Goal: Transaction & Acquisition: Purchase product/service

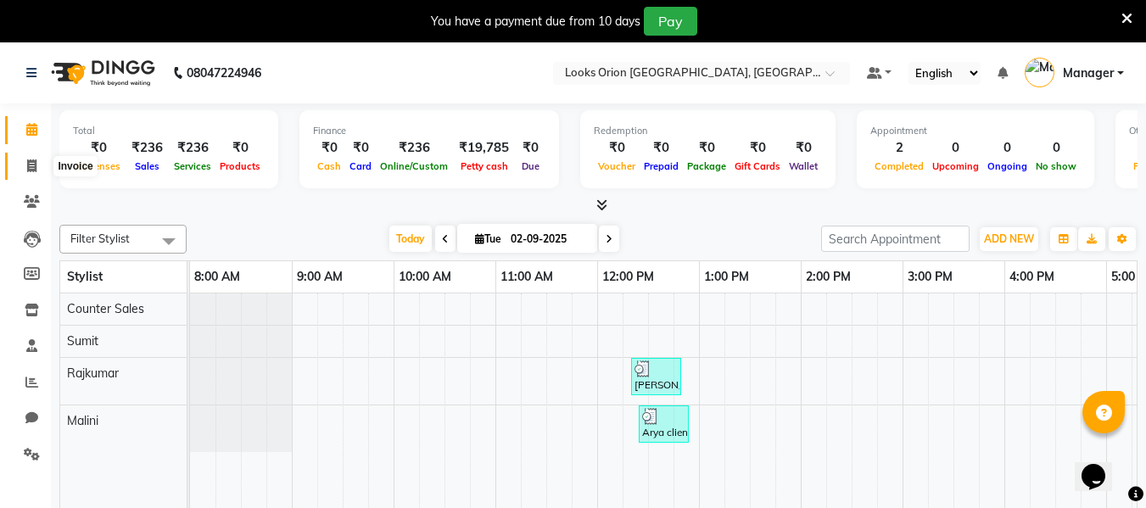
click at [27, 164] on icon at bounding box center [31, 166] width 9 height 13
select select "service"
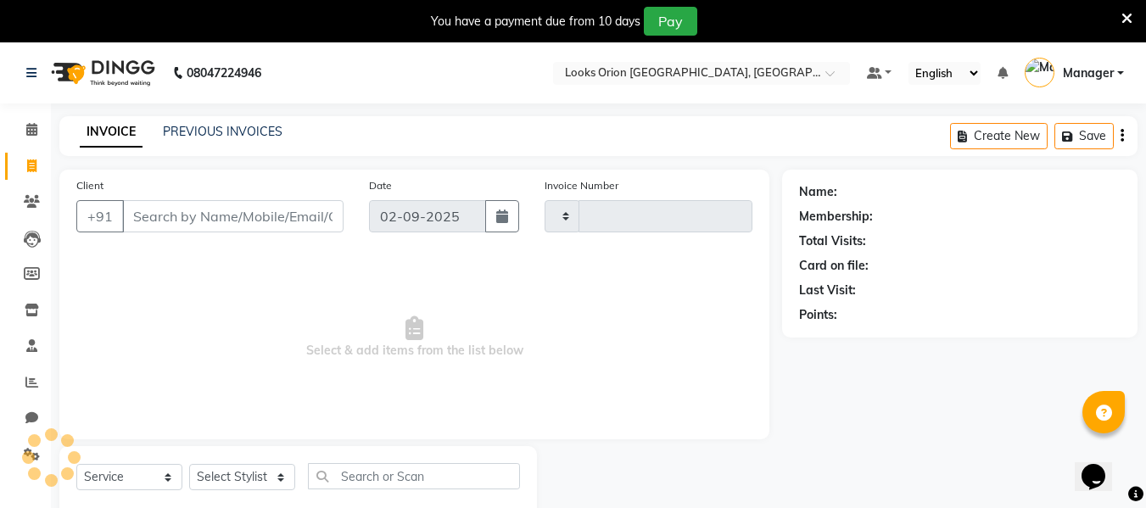
type input "0757"
select select "8943"
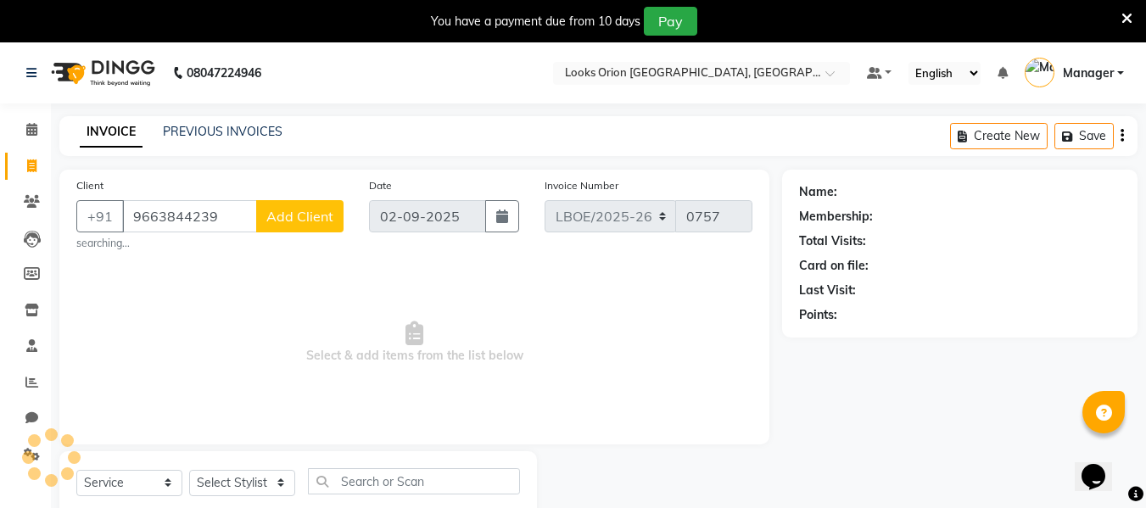
type input "9663844239"
click at [331, 225] on button "Add Client" at bounding box center [299, 216] width 87 height 32
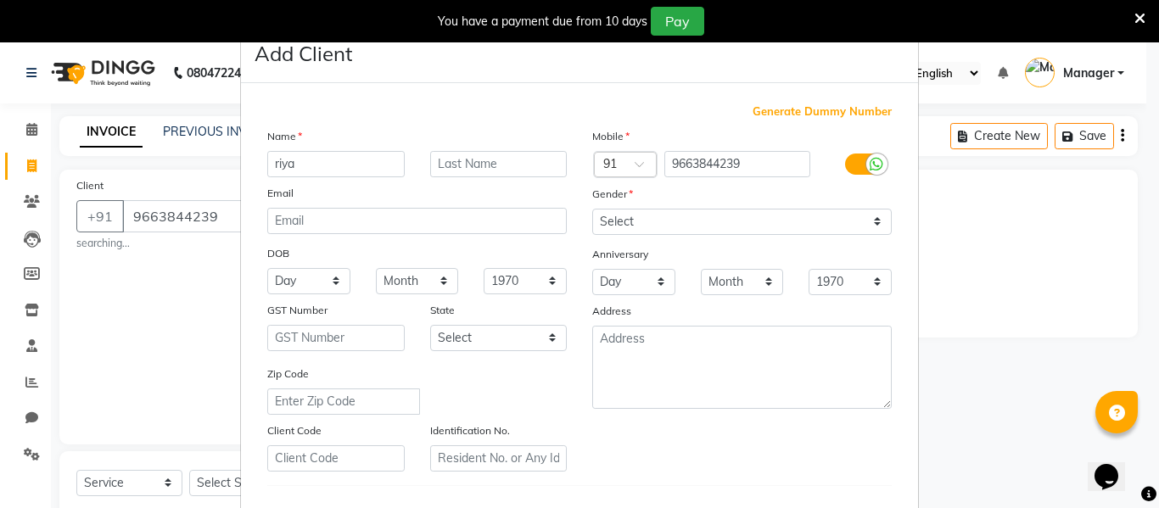
type input "riya"
click at [471, 161] on input "text" at bounding box center [498, 164] width 137 height 26
type input "Client"
click at [552, 341] on select "Select [GEOGRAPHIC_DATA] [GEOGRAPHIC_DATA] [GEOGRAPHIC_DATA] [GEOGRAPHIC_DATA] …" at bounding box center [498, 338] width 137 height 26
select select "17"
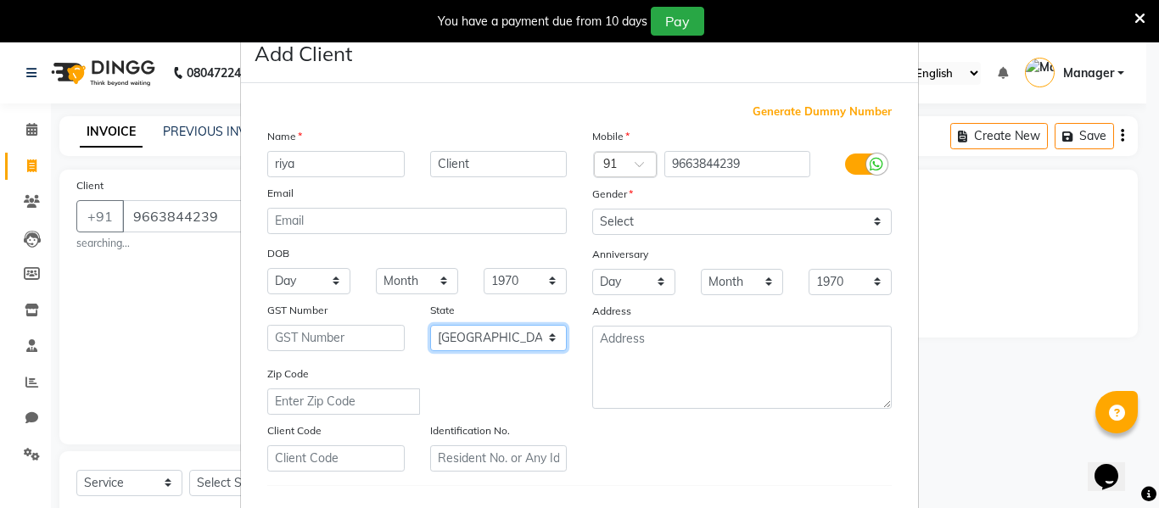
click at [430, 325] on select "Select [GEOGRAPHIC_DATA] [GEOGRAPHIC_DATA] [GEOGRAPHIC_DATA] [GEOGRAPHIC_DATA] …" at bounding box center [498, 338] width 137 height 26
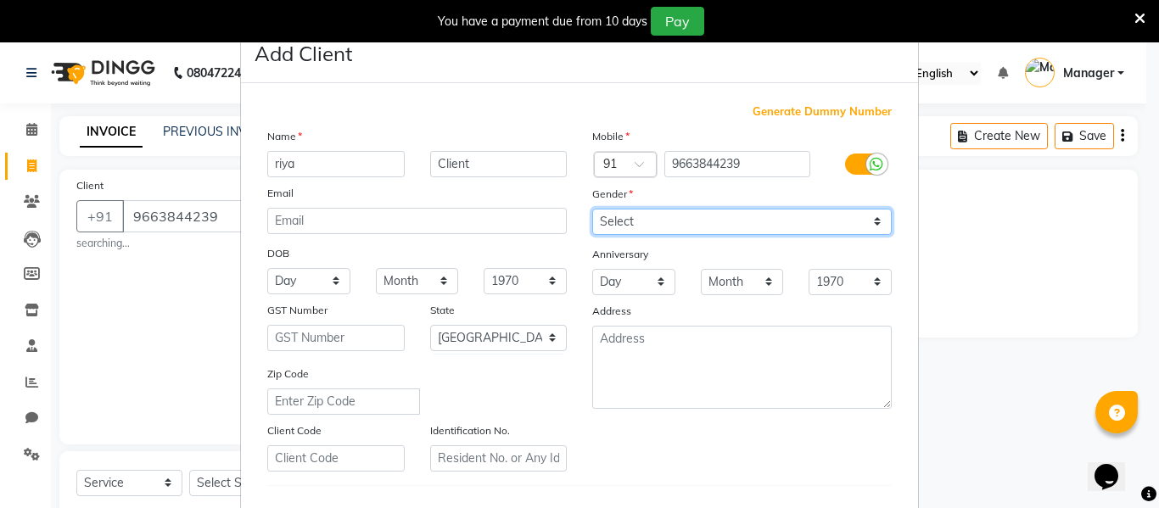
click at [874, 227] on select "Select [DEMOGRAPHIC_DATA] [DEMOGRAPHIC_DATA] Other Prefer Not To Say" at bounding box center [742, 222] width 300 height 26
select select "[DEMOGRAPHIC_DATA]"
click at [592, 209] on select "Select [DEMOGRAPHIC_DATA] [DEMOGRAPHIC_DATA] Other Prefer Not To Say" at bounding box center [742, 222] width 300 height 26
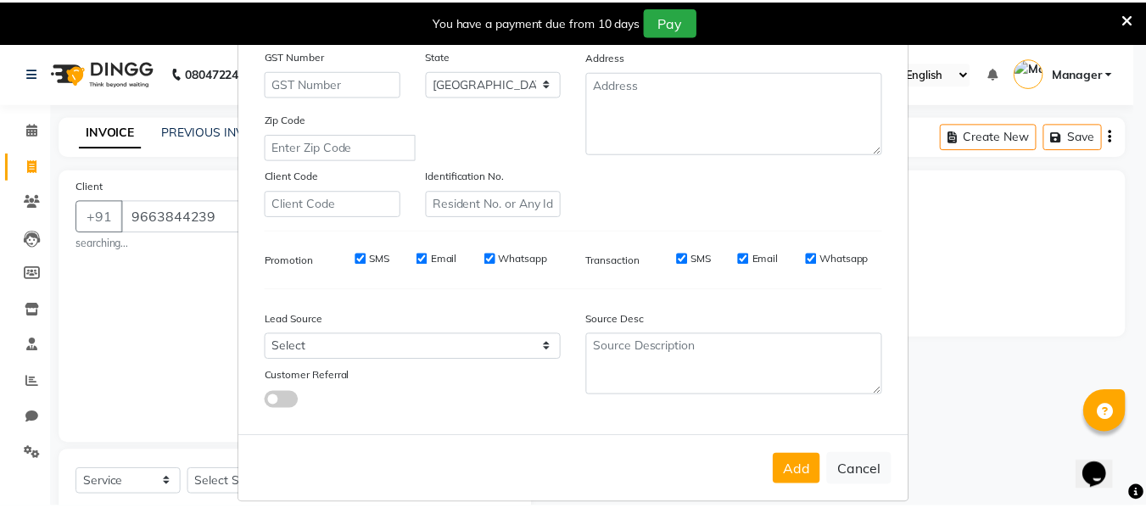
scroll to position [275, 0]
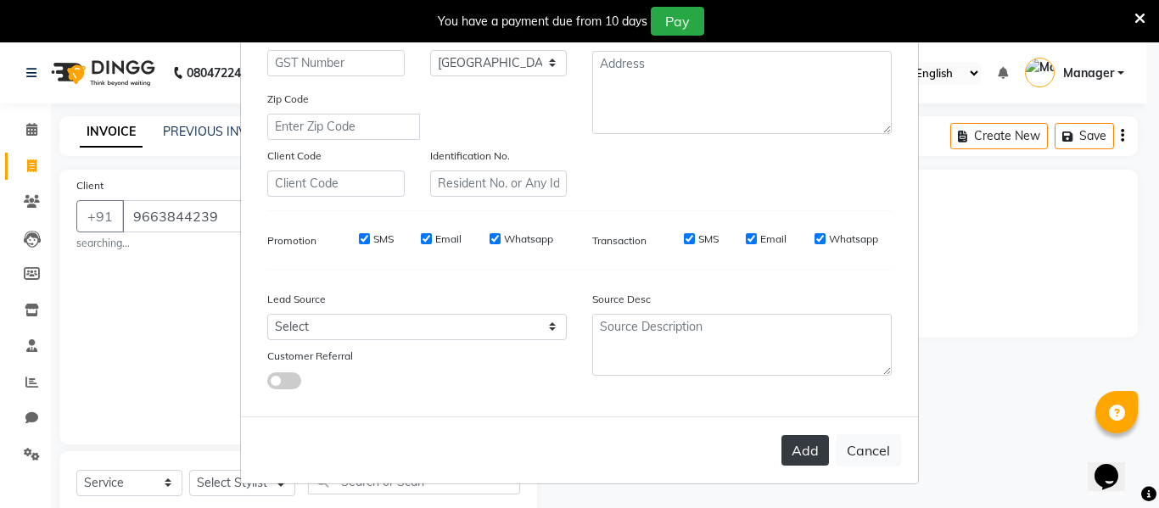
click at [784, 445] on button "Add" at bounding box center [806, 450] width 48 height 31
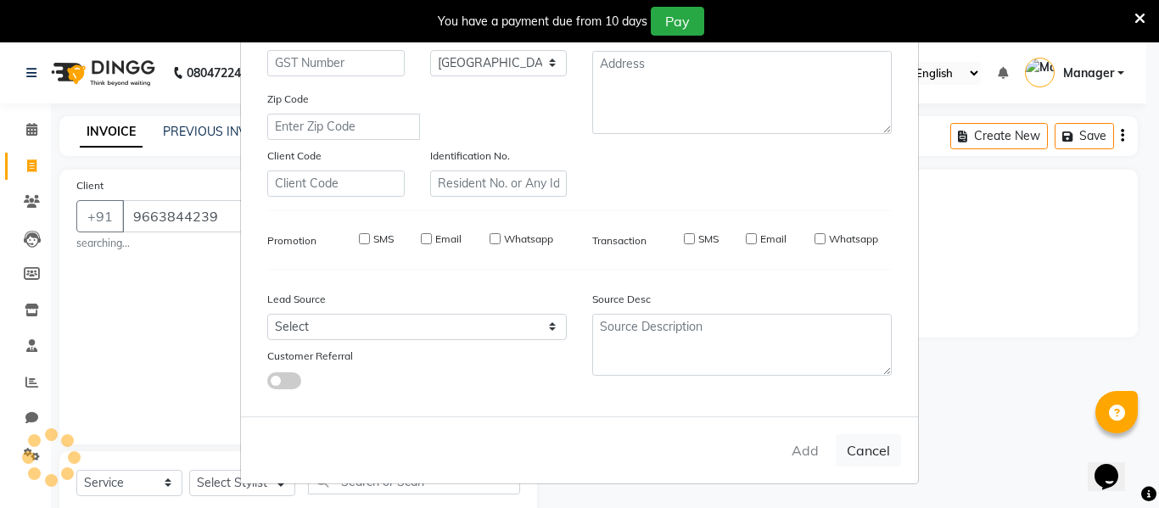
select select
select select "null"
select select
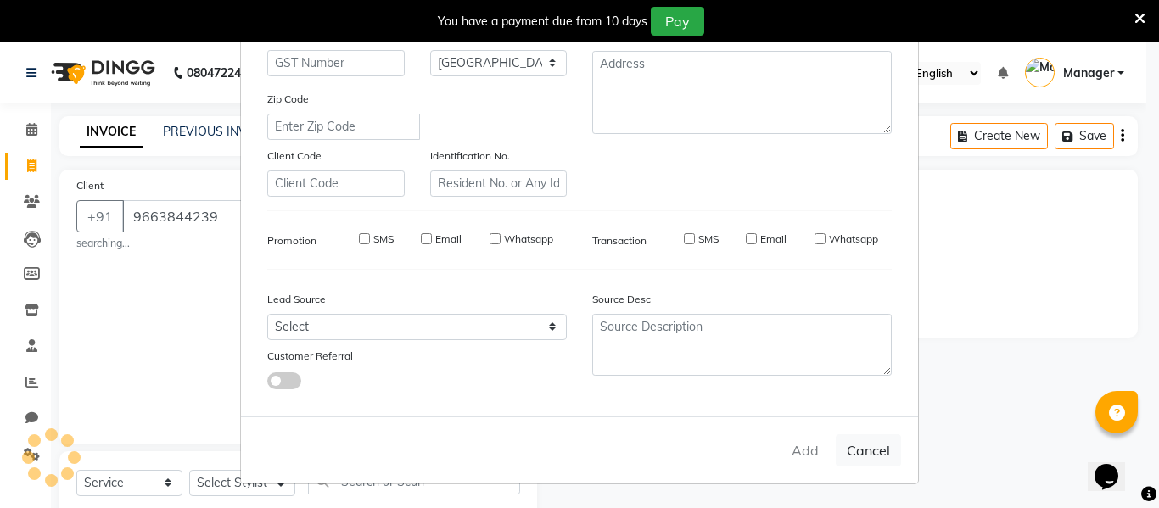
select select
checkbox input "false"
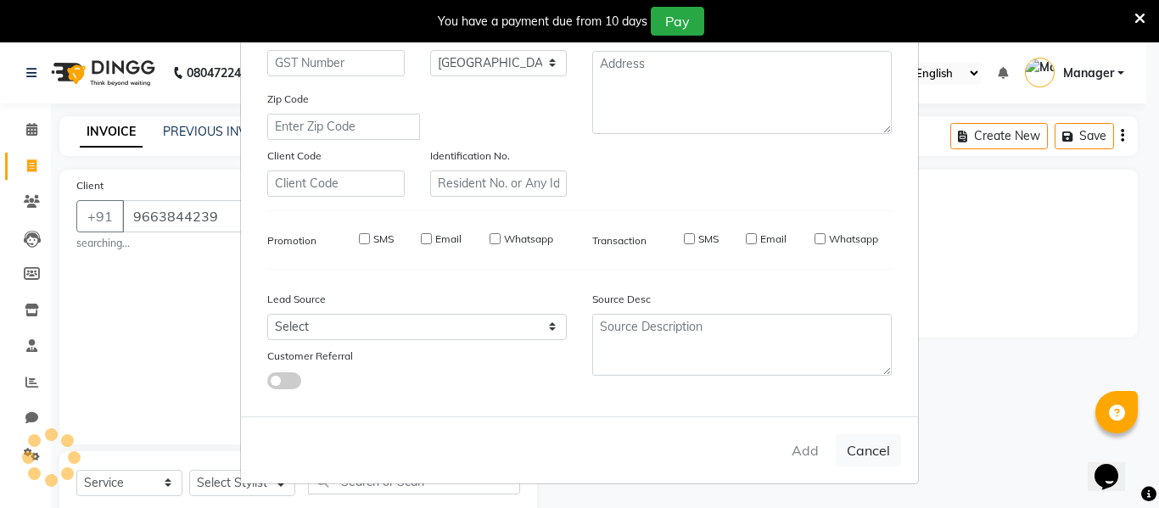
checkbox input "false"
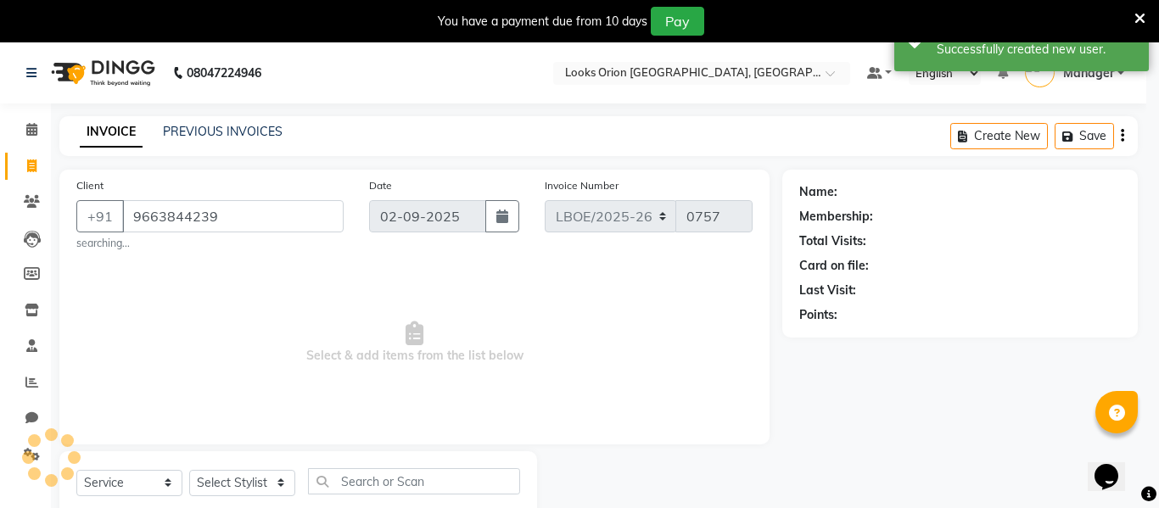
select select "1: Object"
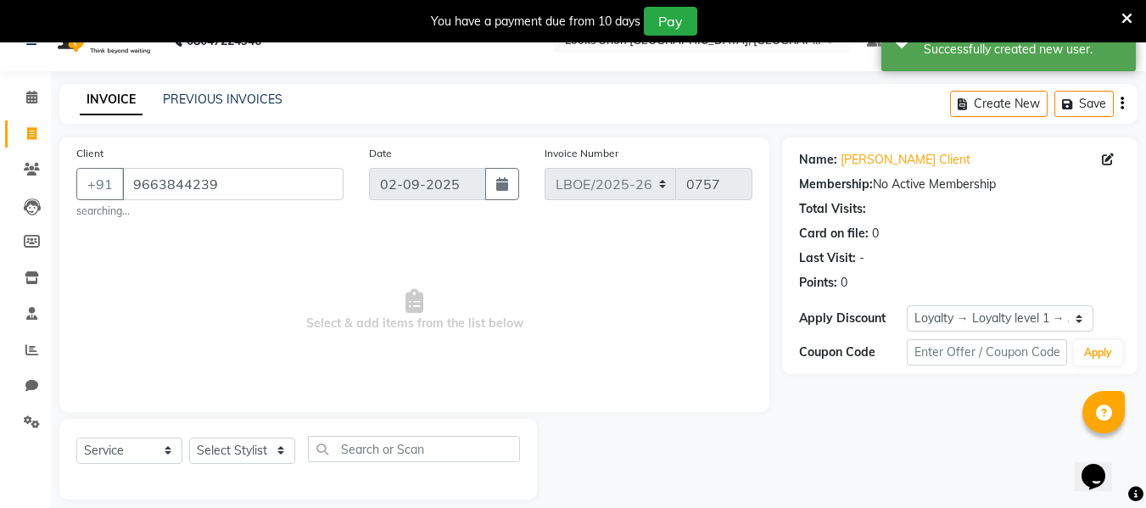
scroll to position [49, 0]
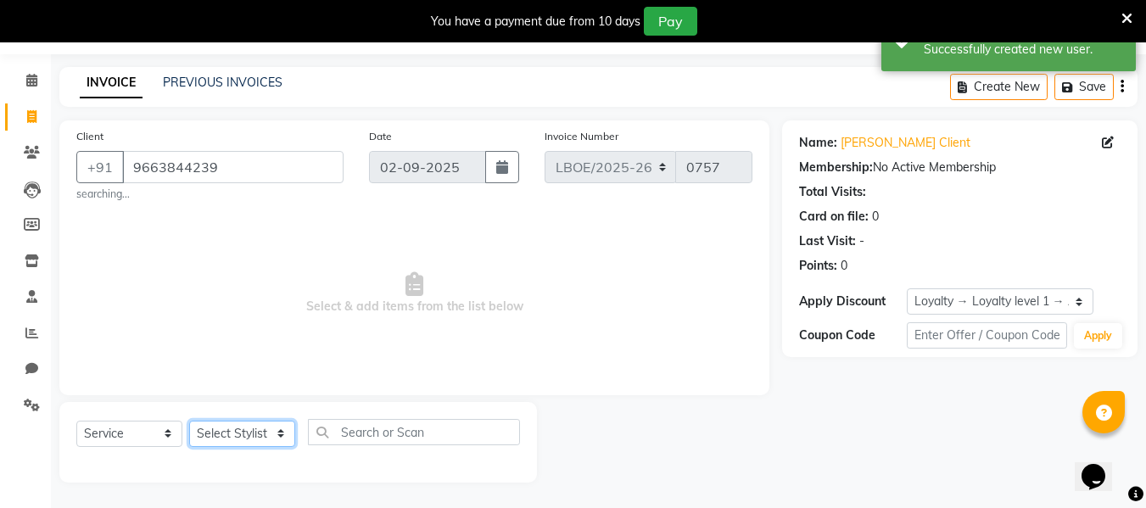
click at [286, 429] on select "Select Stylist Counter Sales Malini Manager [PERSON_NAME]" at bounding box center [242, 434] width 106 height 26
select select "90479"
click at [189, 421] on select "Select Stylist Counter Sales Malini Manager [PERSON_NAME]" at bounding box center [242, 434] width 106 height 26
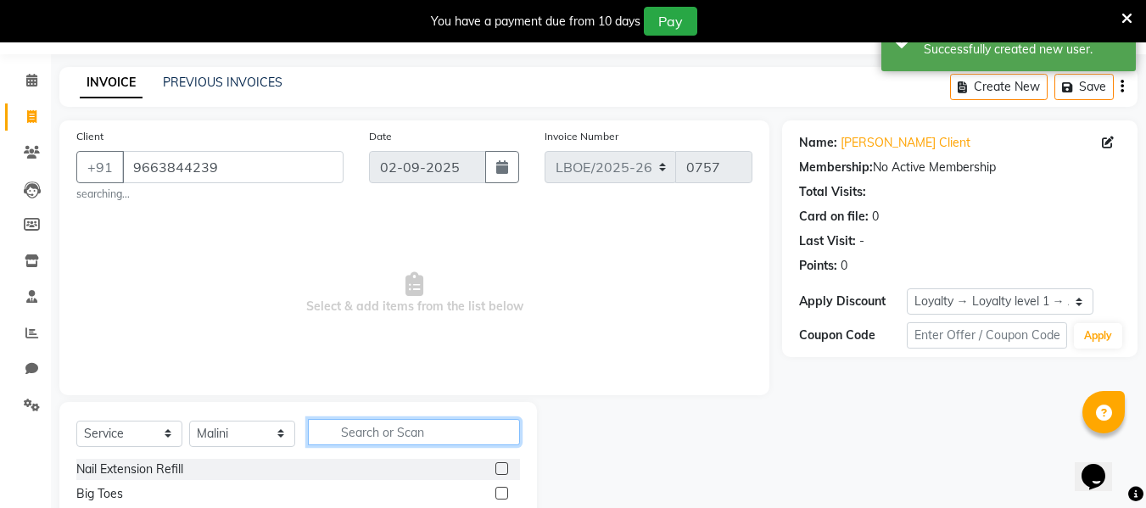
click at [414, 435] on input "text" at bounding box center [414, 432] width 212 height 26
type input "eye"
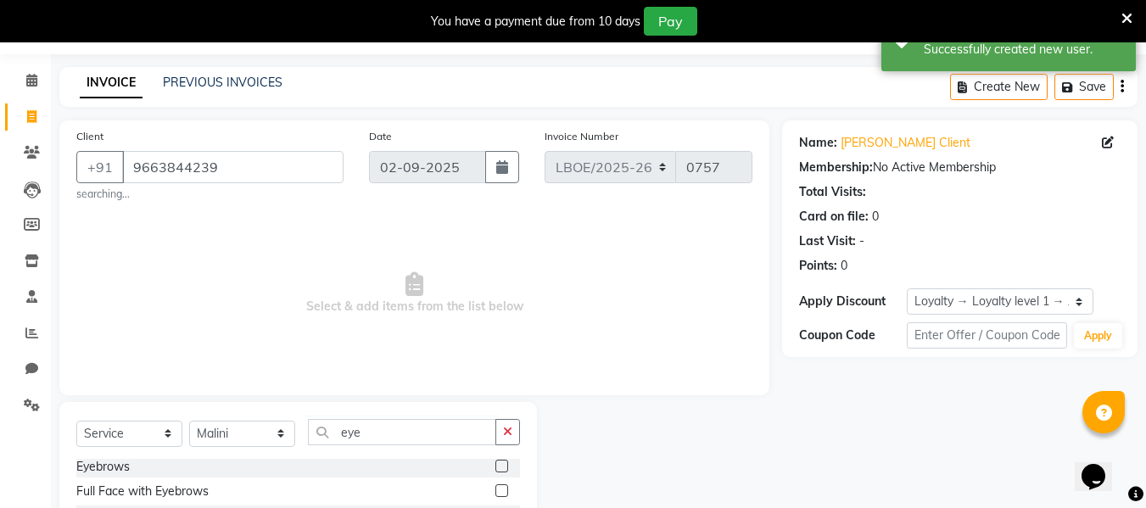
click at [160, 471] on div "Eyebrows" at bounding box center [298, 467] width 444 height 21
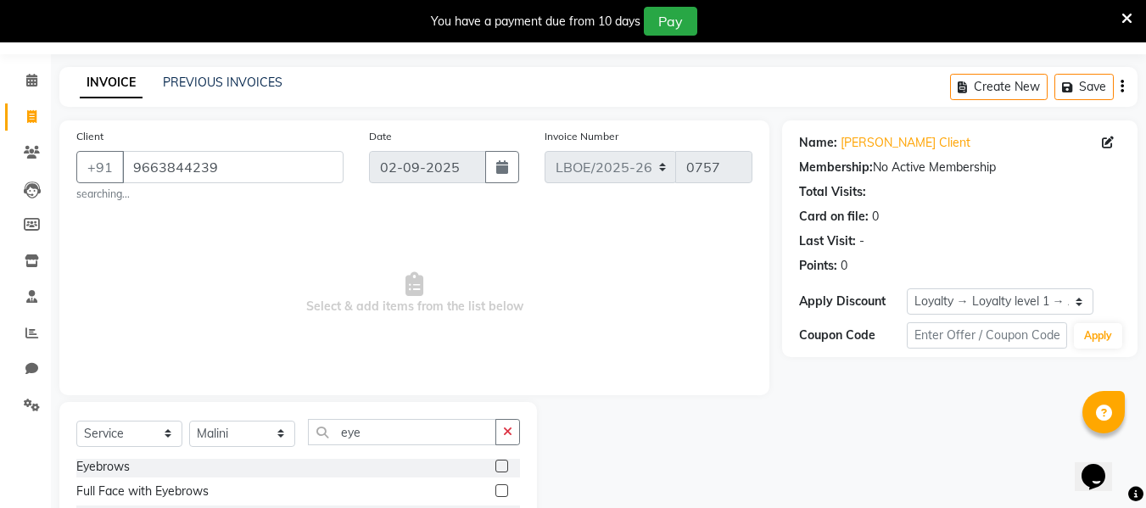
click at [496, 464] on label at bounding box center [502, 466] width 13 height 13
click at [496, 464] on input "checkbox" at bounding box center [501, 467] width 11 height 11
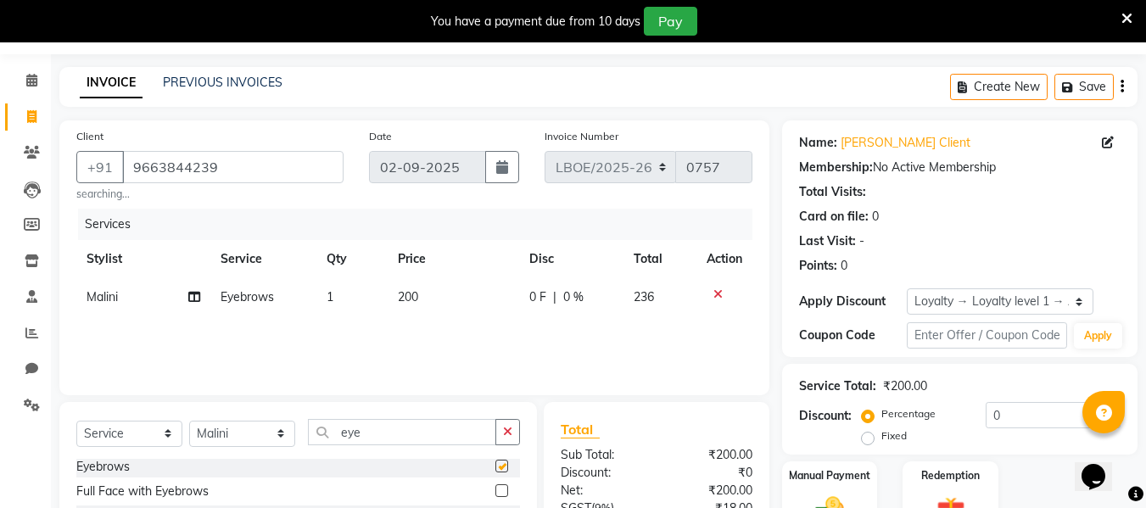
checkbox input "false"
click at [436, 301] on td "200" at bounding box center [454, 297] width 132 height 38
select select "90479"
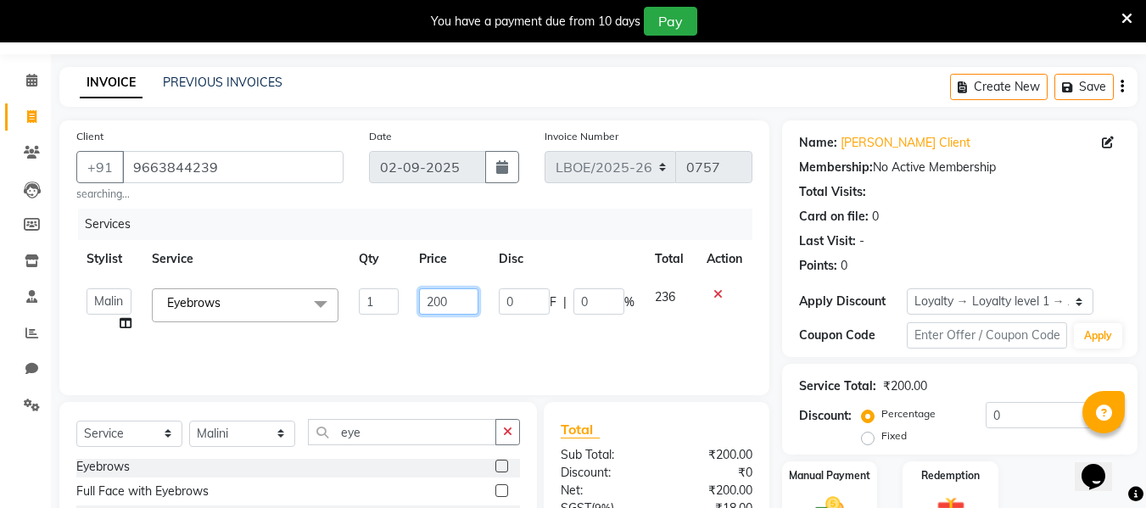
click at [459, 301] on input "200" at bounding box center [448, 302] width 59 height 26
type input "2"
type input "100"
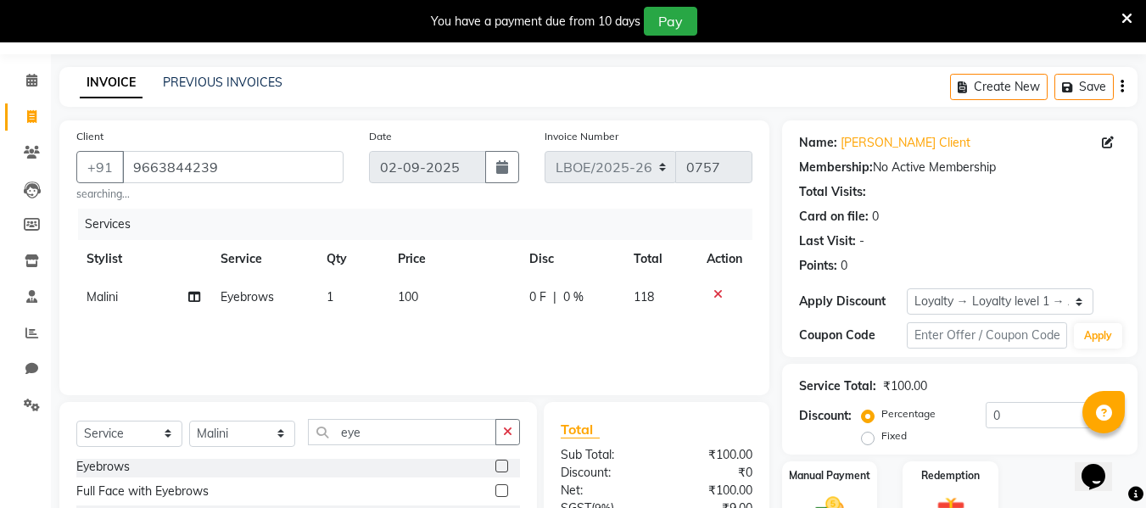
click at [647, 334] on div "Services Stylist Service Qty Price Disc Total Action Malini Eyebrows 1 100 0 F …" at bounding box center [414, 294] width 676 height 170
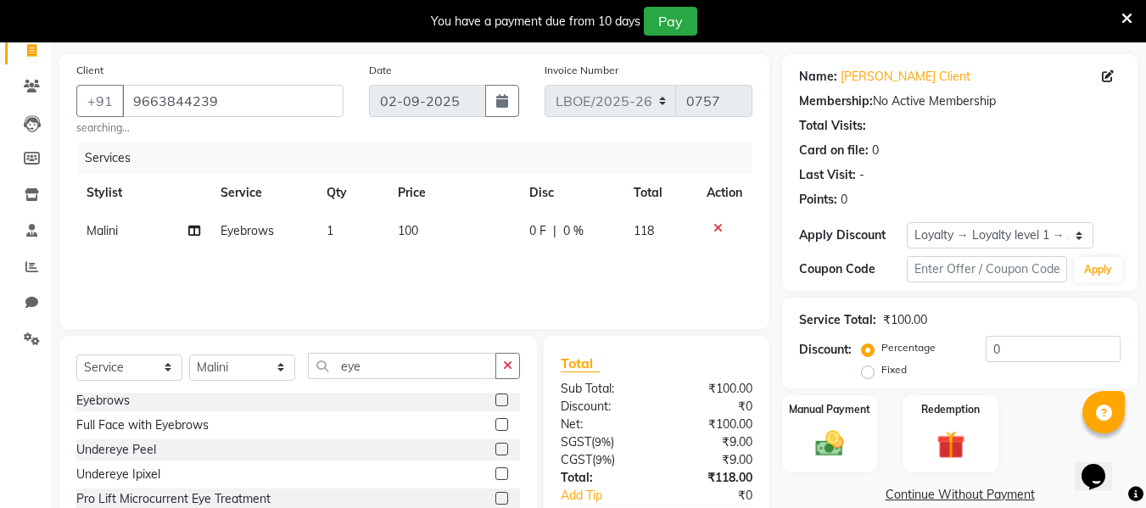
scroll to position [219, 0]
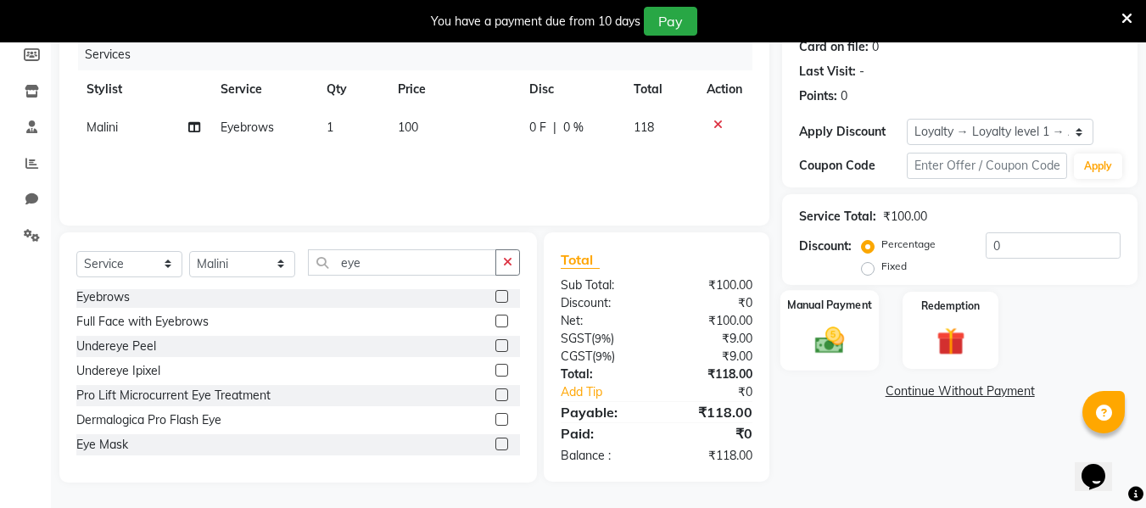
click at [824, 353] on img at bounding box center [830, 340] width 48 height 34
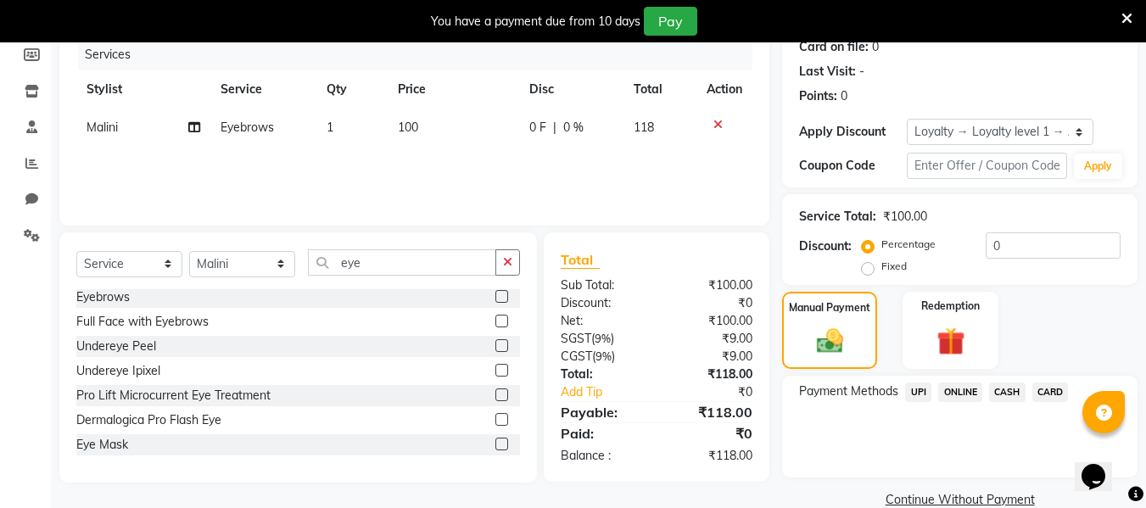
click at [920, 394] on span "UPI" at bounding box center [918, 393] width 26 height 20
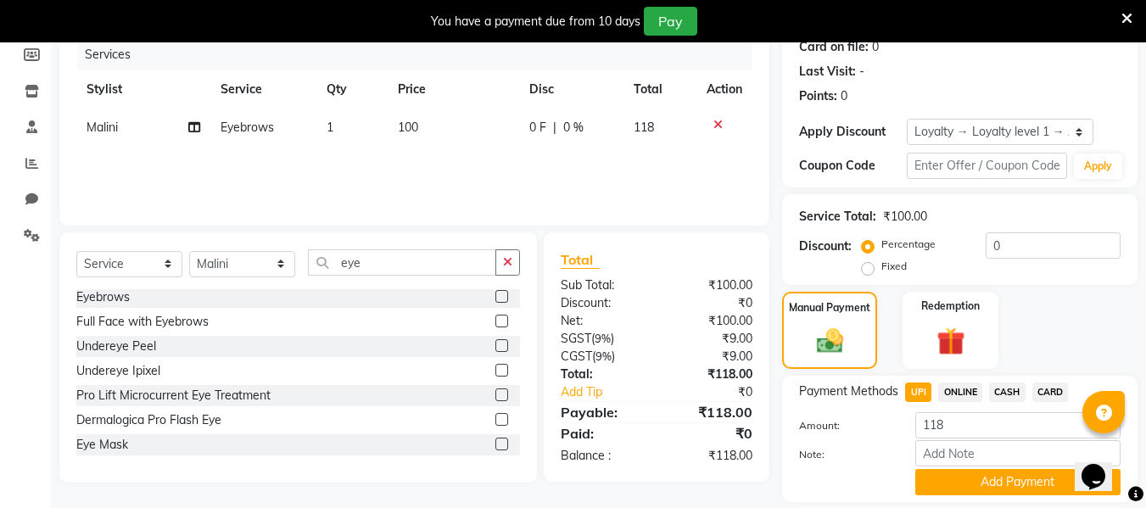
click at [1011, 388] on span "CASH" at bounding box center [1007, 393] width 36 height 20
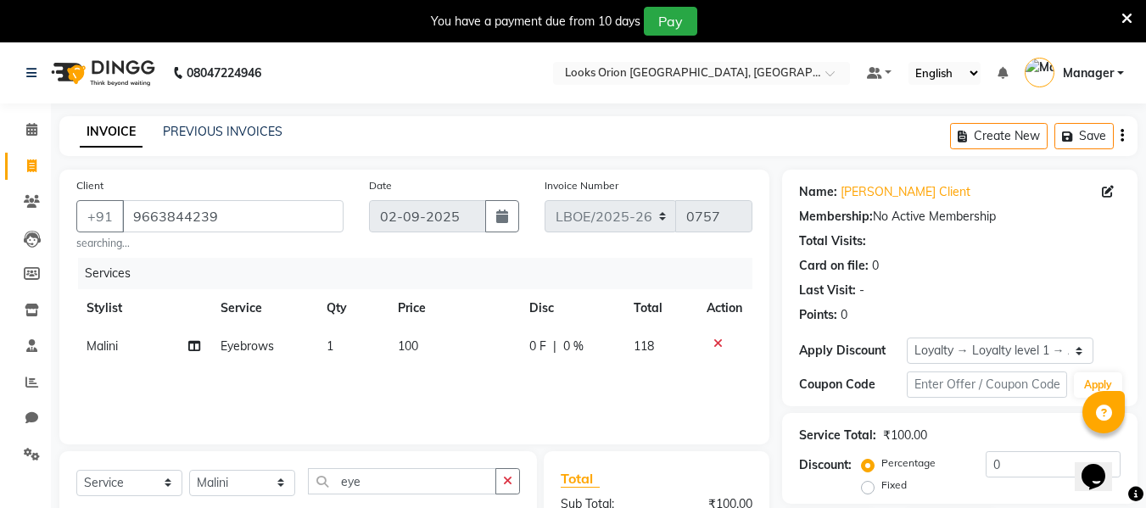
scroll to position [273, 0]
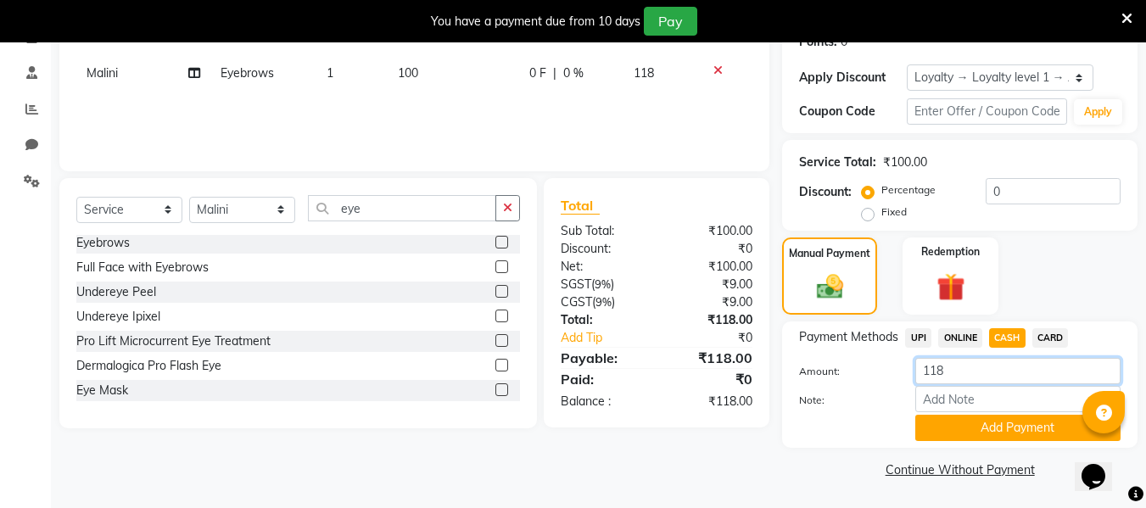
click at [972, 374] on input "118" at bounding box center [1018, 371] width 205 height 26
type input "1"
type input "200"
click at [862, 411] on div "Note:" at bounding box center [960, 400] width 347 height 29
click at [877, 428] on div at bounding box center [844, 428] width 115 height 26
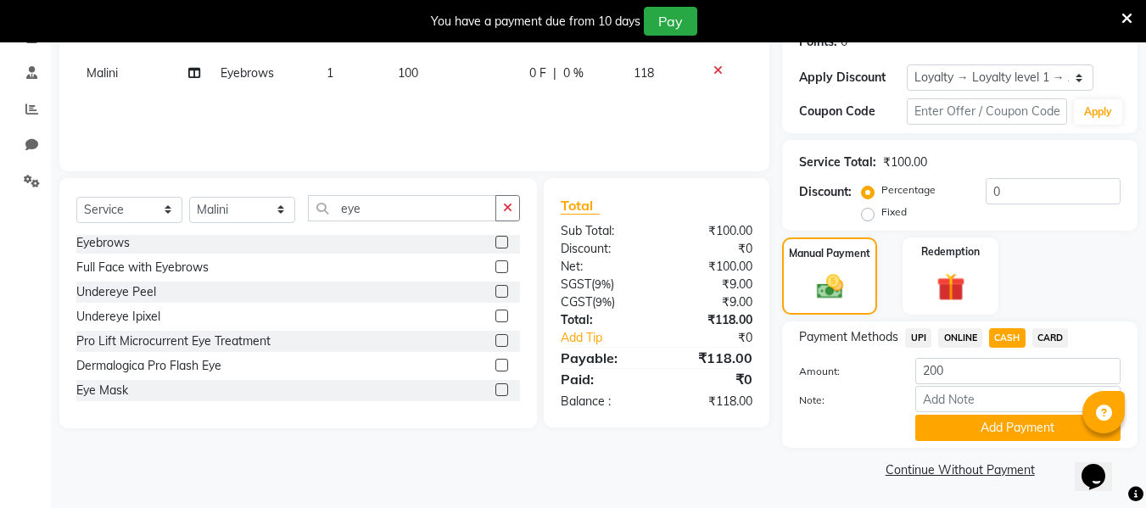
click at [867, 393] on label "Note:" at bounding box center [844, 400] width 115 height 15
click at [916, 392] on input "Note:" at bounding box center [1018, 399] width 205 height 26
click at [867, 393] on label "Note:" at bounding box center [844, 400] width 115 height 15
click at [916, 392] on input "Note:" at bounding box center [1018, 399] width 205 height 26
click at [996, 429] on button "Add Payment" at bounding box center [1018, 428] width 205 height 26
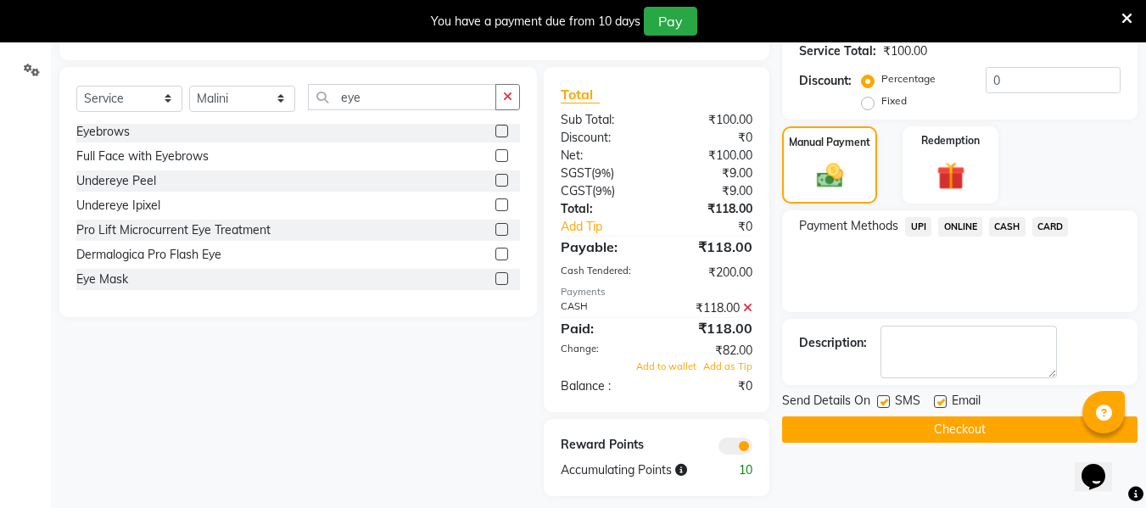
scroll to position [398, 0]
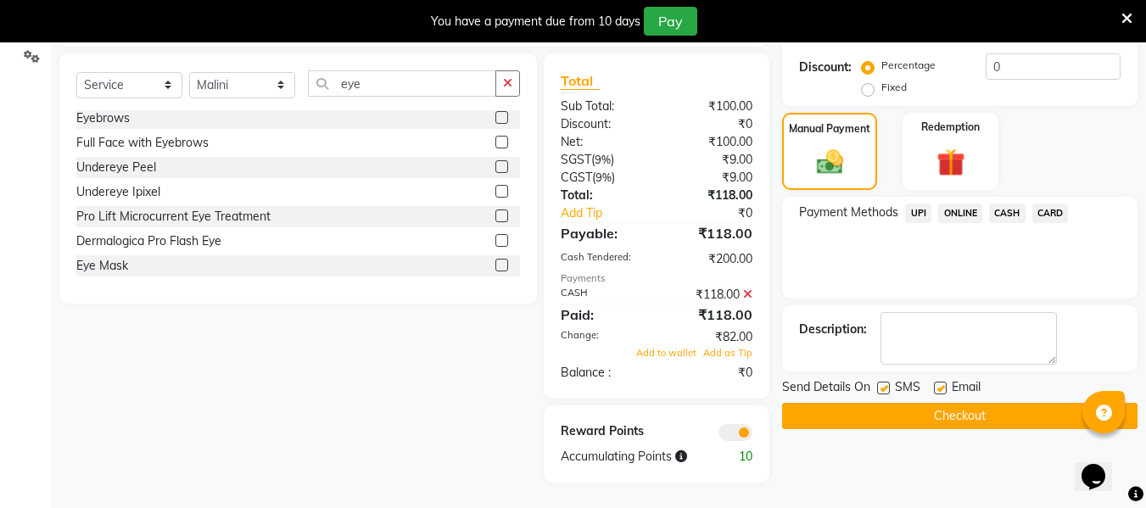
click at [888, 419] on button "Checkout" at bounding box center [960, 416] width 356 height 26
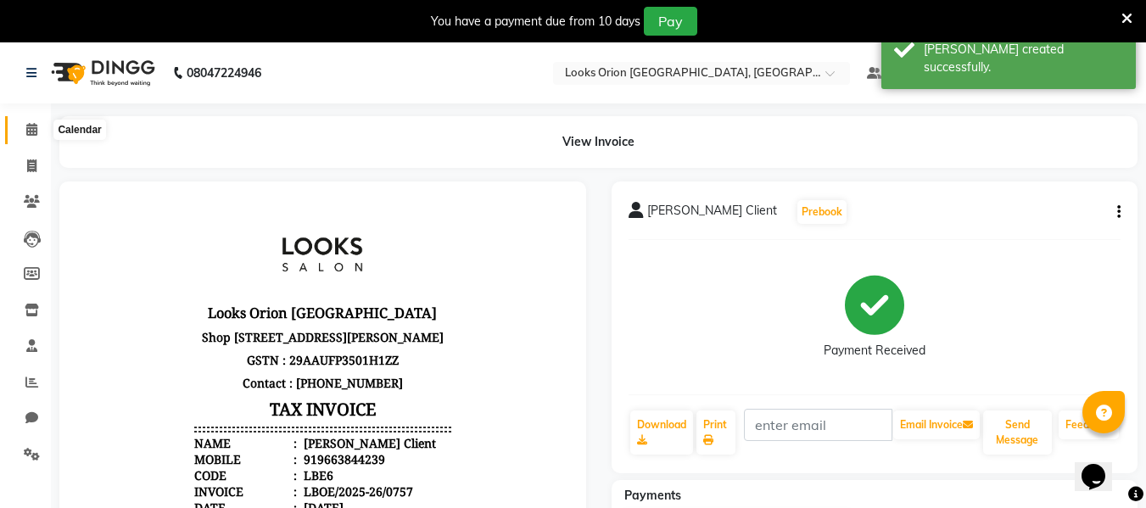
click at [37, 128] on icon at bounding box center [31, 129] width 11 height 13
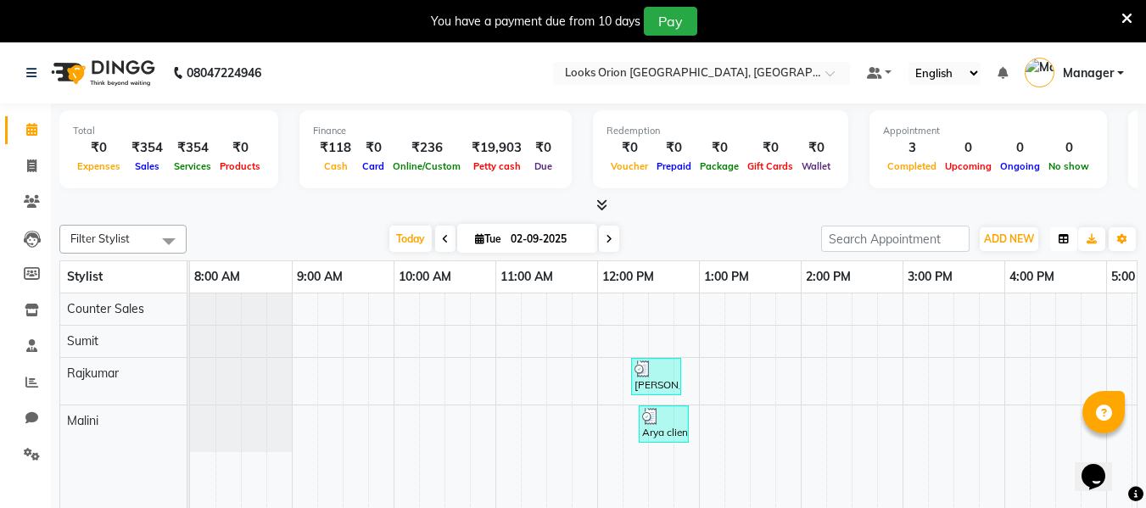
click at [1060, 244] on button "button" at bounding box center [1064, 239] width 27 height 24
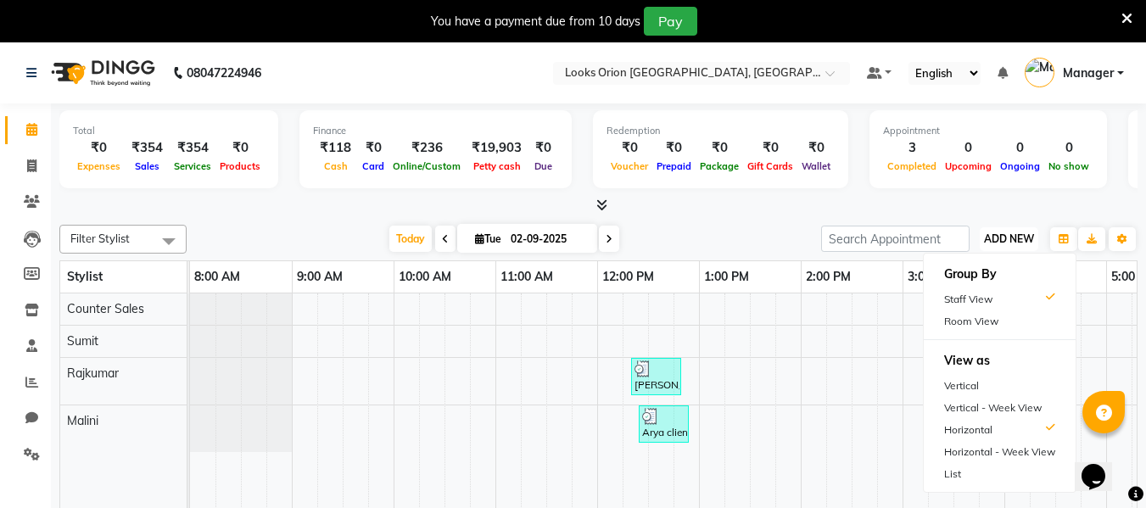
click at [989, 240] on span "ADD NEW" at bounding box center [1009, 239] width 50 height 13
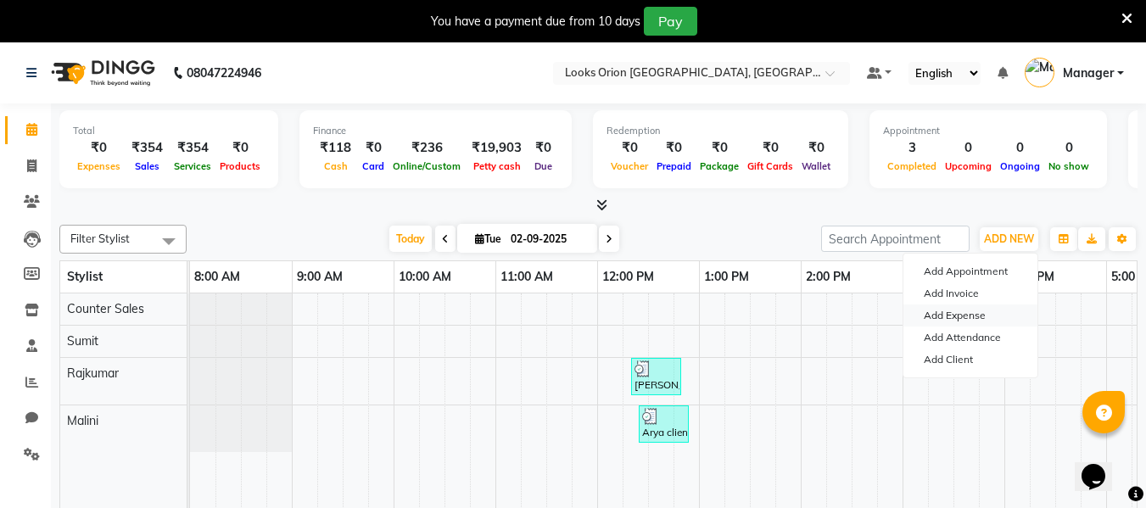
click at [961, 317] on link "Add Expense" at bounding box center [971, 316] width 134 height 22
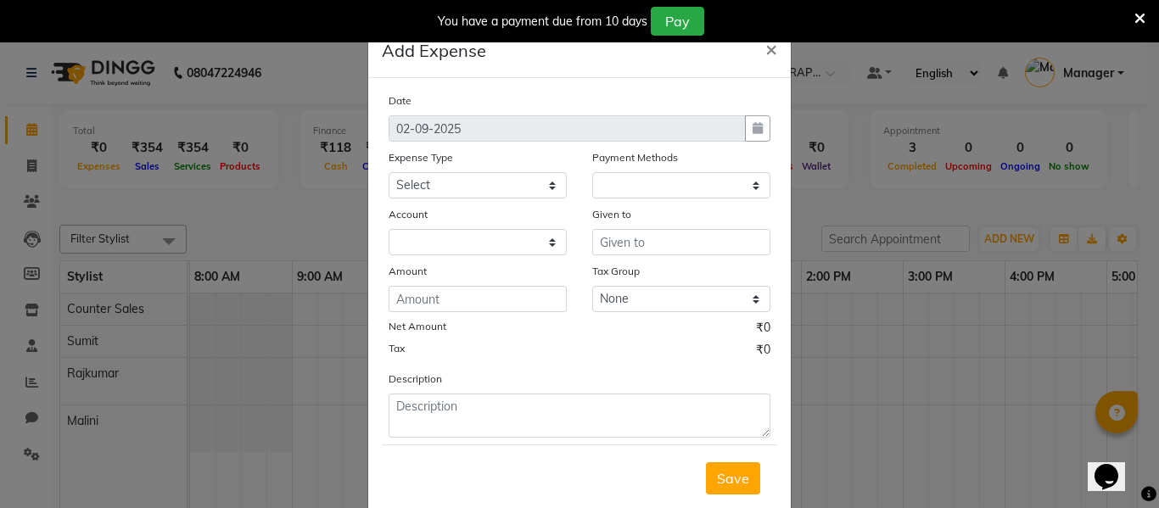
select select "1"
select select "8123"
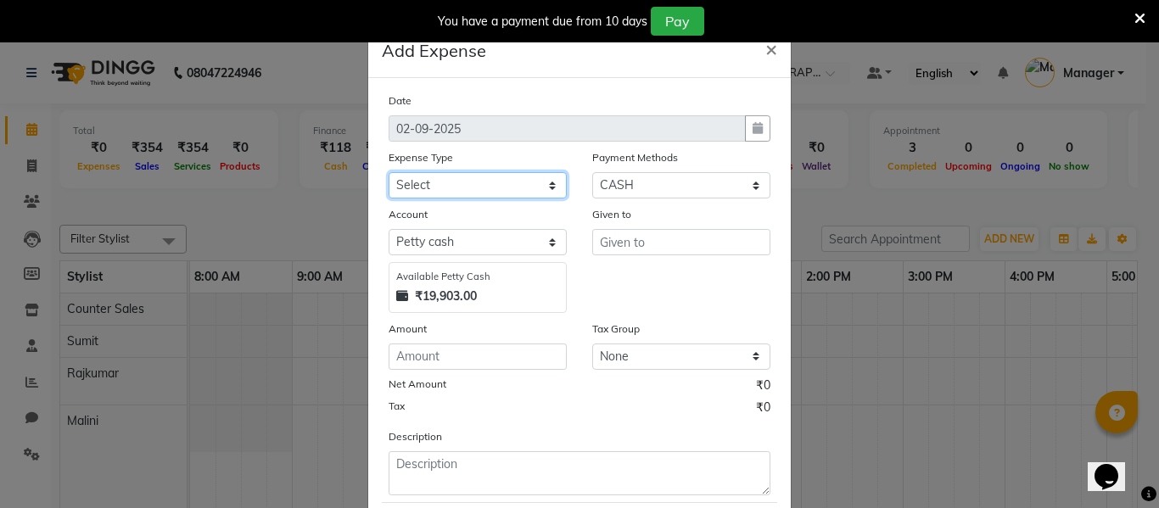
click at [547, 184] on select "Select Bank Deposit Blinkit Cash Handover CLIENT Client ordered food Client Ref…" at bounding box center [478, 185] width 178 height 26
select select "5010"
click at [389, 172] on select "Select Bank Deposit Blinkit Cash Handover CLIENT Client ordered food Client Ref…" at bounding box center [478, 185] width 178 height 26
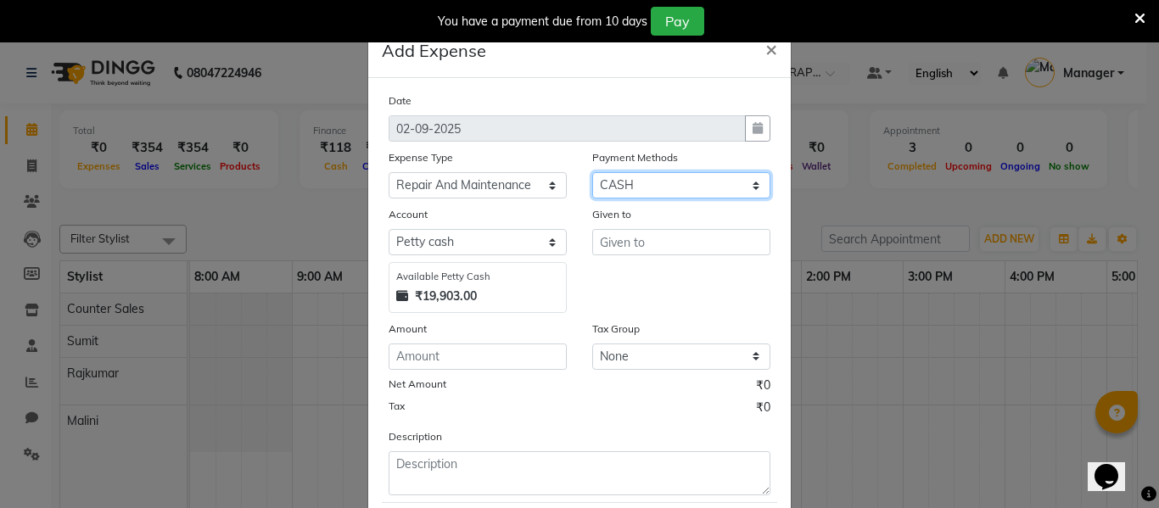
click at [618, 186] on select "Select Prepaid UPI Gift Card Voucher Points ONLINE CASH Wallet Package CARD" at bounding box center [681, 185] width 178 height 26
click at [568, 212] on div "Account Select [PERSON_NAME] cash Default account Available [PERSON_NAME] Cash …" at bounding box center [478, 259] width 204 height 108
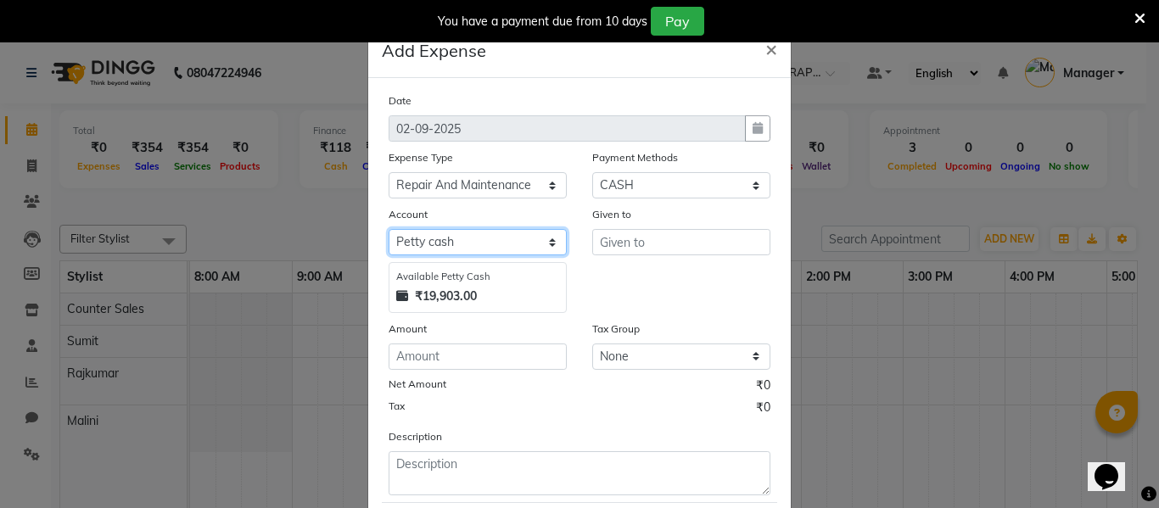
click at [544, 249] on select "Select [PERSON_NAME] cash Default account" at bounding box center [478, 242] width 178 height 26
click at [580, 258] on div "Given to" at bounding box center [682, 259] width 204 height 108
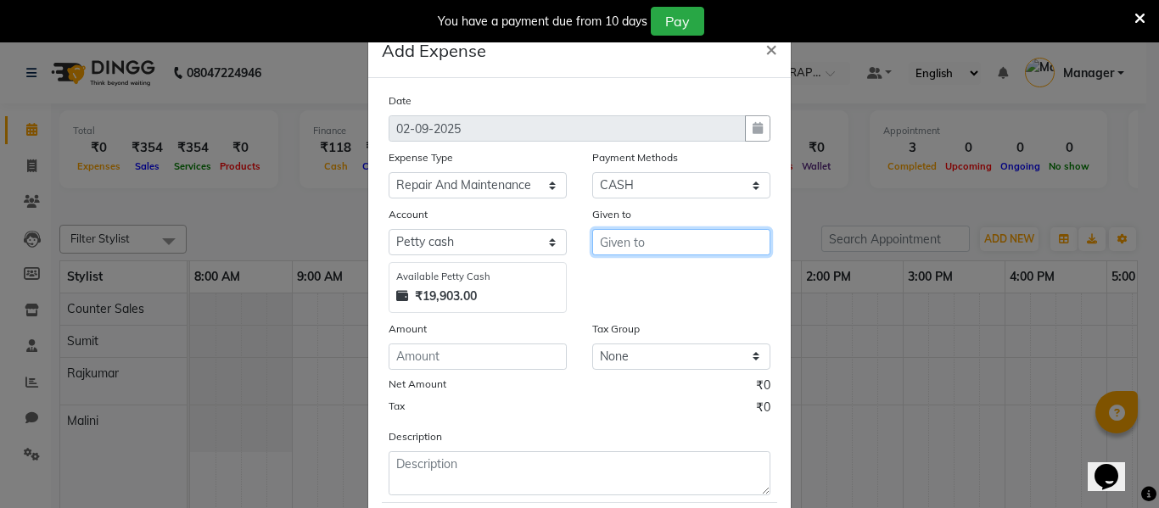
click at [619, 244] on input "text" at bounding box center [681, 242] width 178 height 26
type input "R"
type input "Kishore"
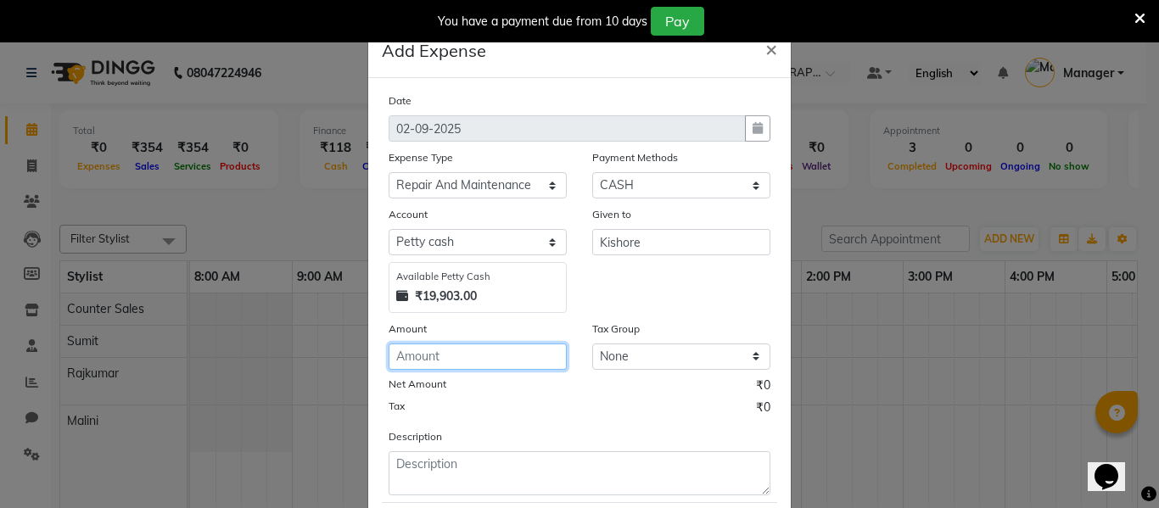
click at [414, 364] on input "number" at bounding box center [478, 357] width 178 height 26
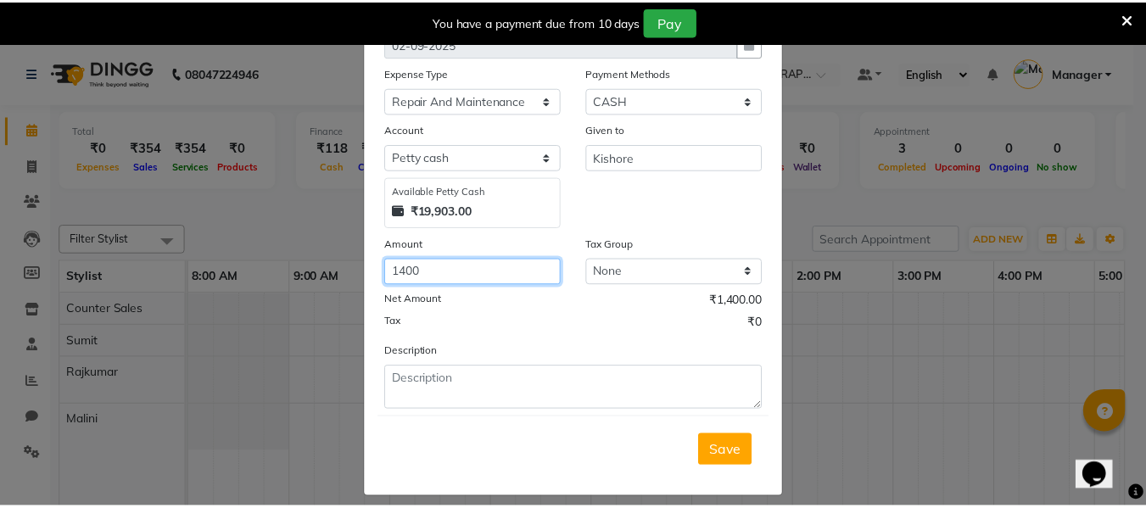
scroll to position [99, 0]
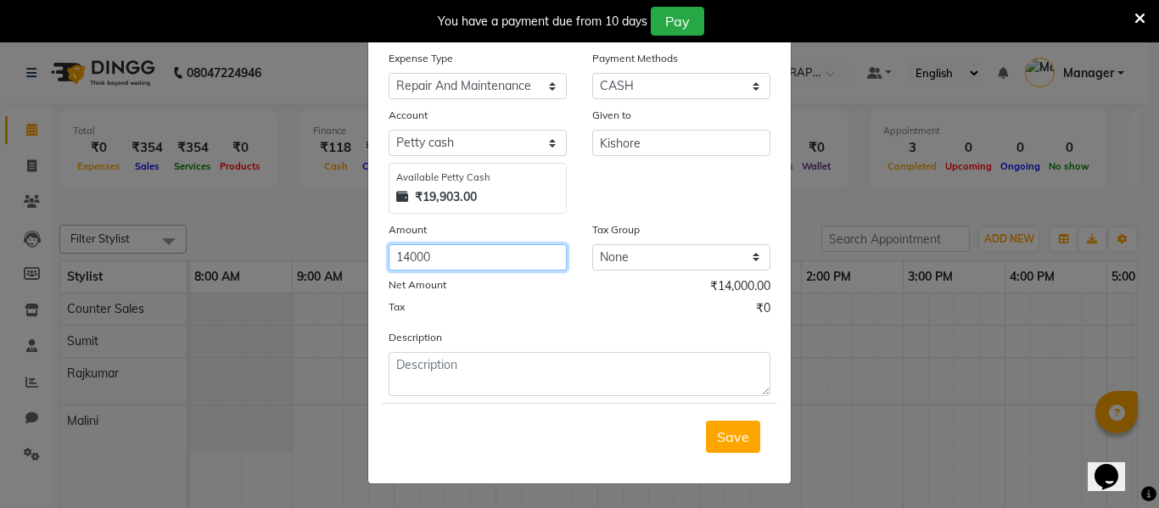
type input "14000"
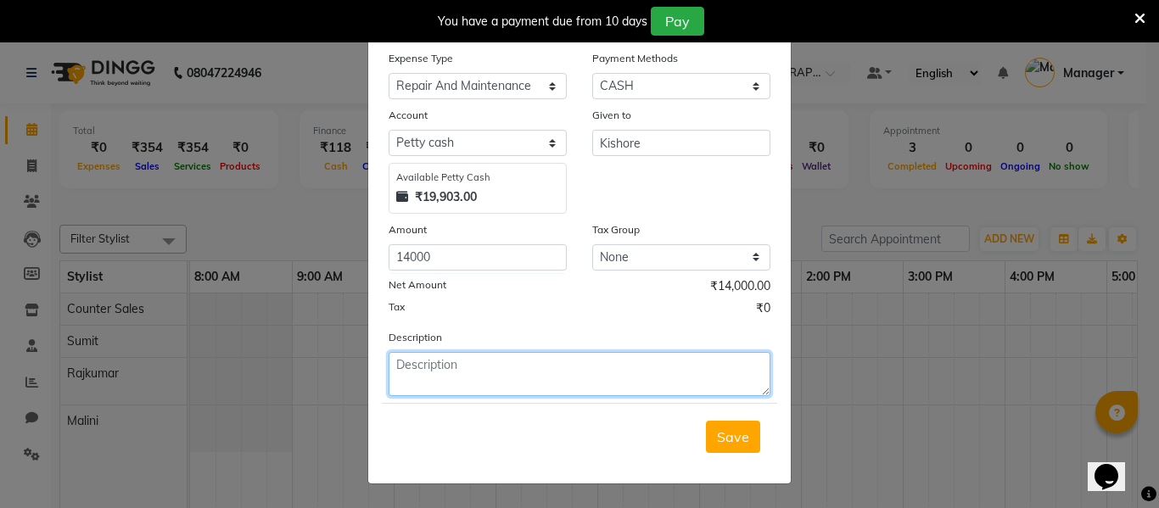
click at [540, 361] on textarea at bounding box center [580, 374] width 382 height 44
type textarea "R"
type textarea "Changing The Glass"
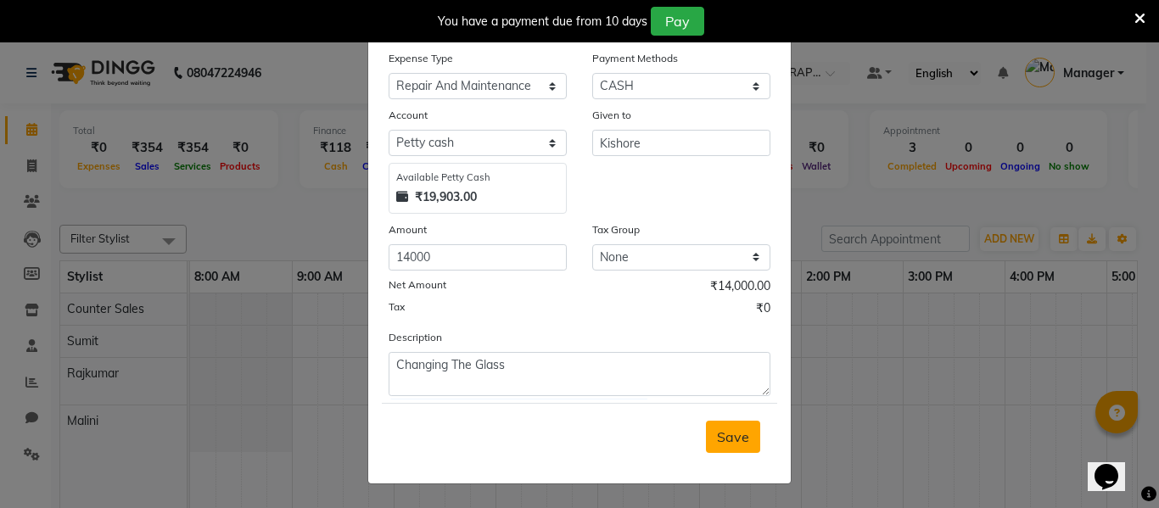
click at [735, 437] on span "Save" at bounding box center [733, 437] width 32 height 17
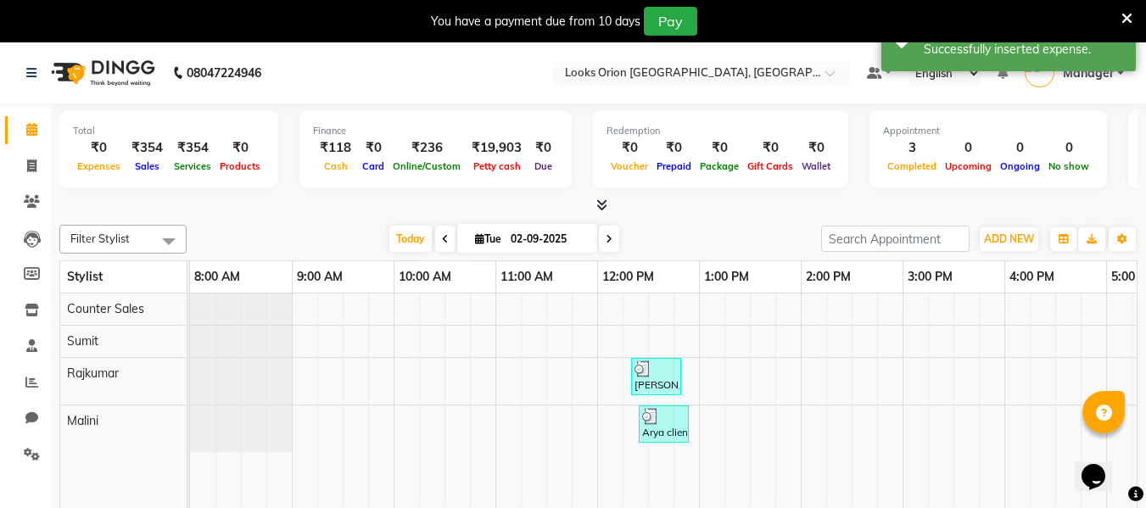
click at [855, 120] on div "Total ₹0 Expenses ₹354 Sales ₹354 Services ₹0 Products Finance ₹118 Cash ₹0 Car…" at bounding box center [598, 151] width 1079 height 83
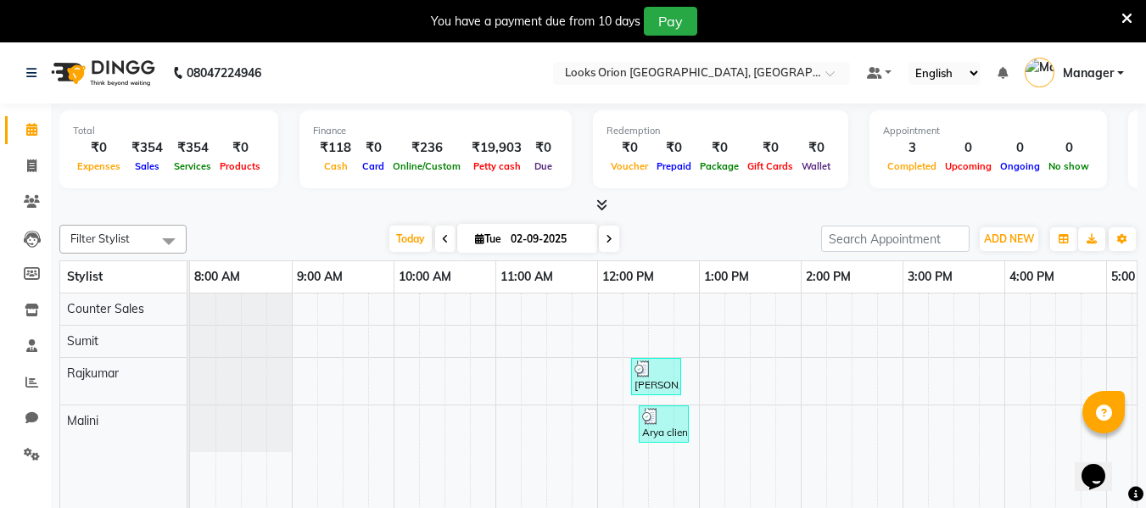
click at [841, 114] on div "Total ₹0 Expenses ₹354 Sales ₹354 Services ₹0 Products Finance ₹118 Cash ₹0 Car…" at bounding box center [598, 151] width 1079 height 83
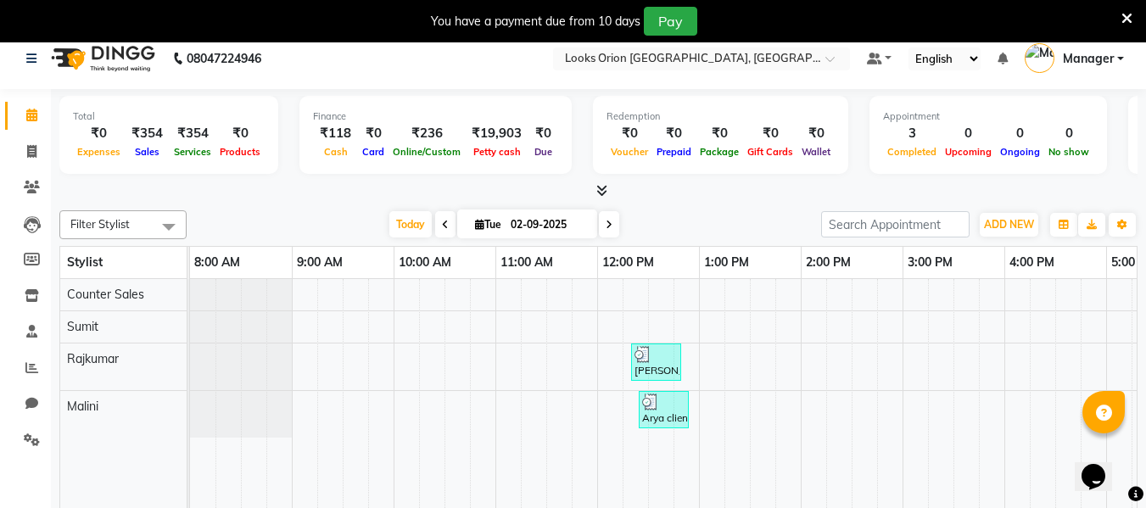
scroll to position [0, 0]
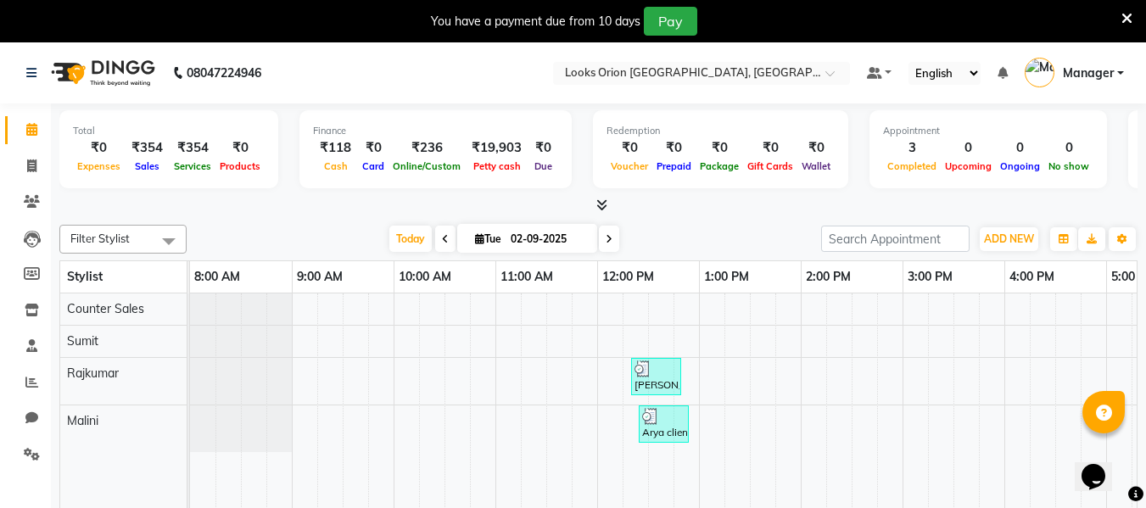
click at [280, 125] on div "Total ₹0 Expenses ₹354 Sales ₹354 Services ₹0 Products Finance ₹118 Cash ₹0 Car…" at bounding box center [598, 151] width 1079 height 83
click at [1064, 238] on icon "button" at bounding box center [1064, 239] width 10 height 10
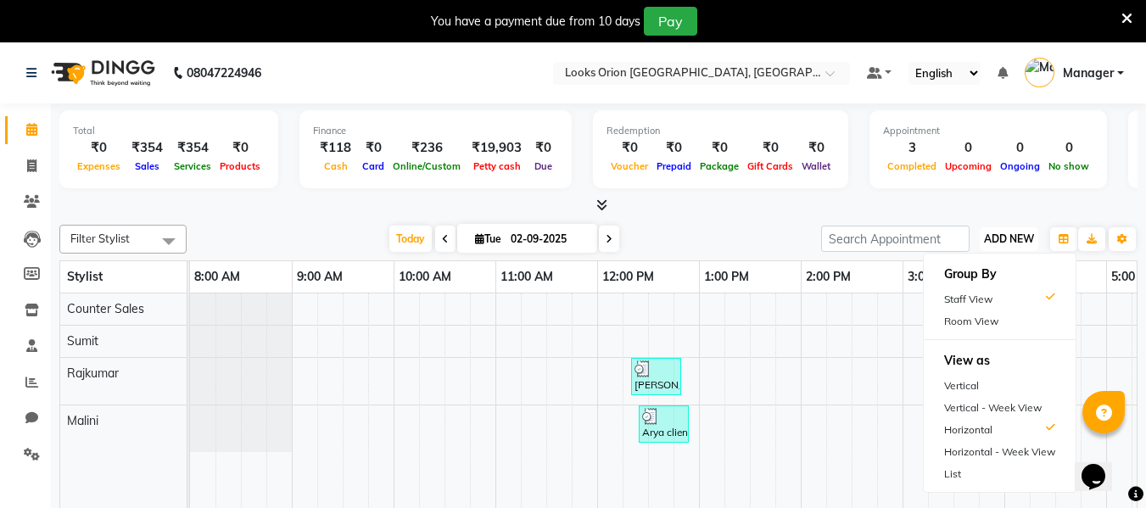
click at [1017, 240] on span "ADD NEW" at bounding box center [1009, 239] width 50 height 13
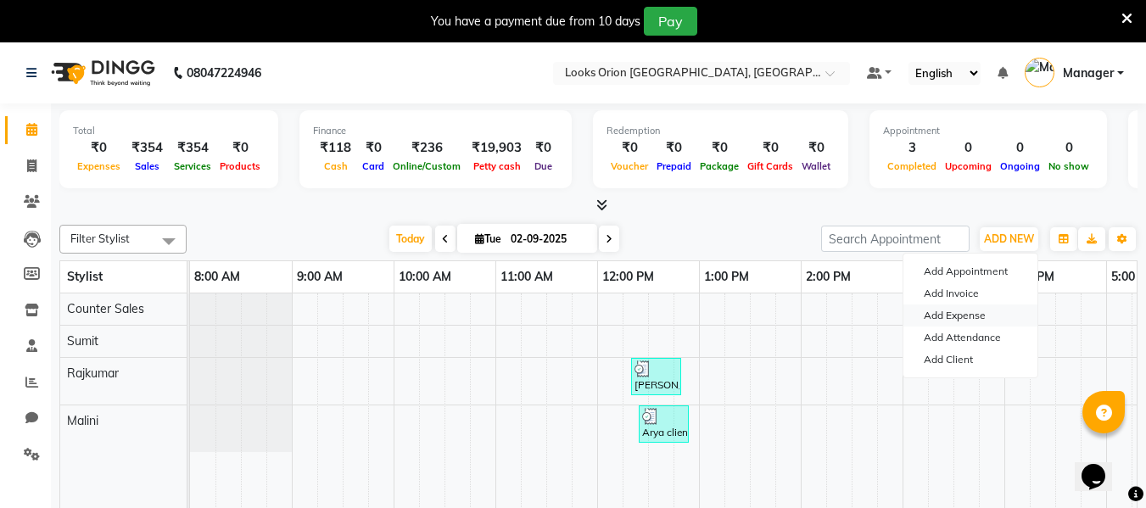
click at [961, 312] on link "Add Expense" at bounding box center [971, 316] width 134 height 22
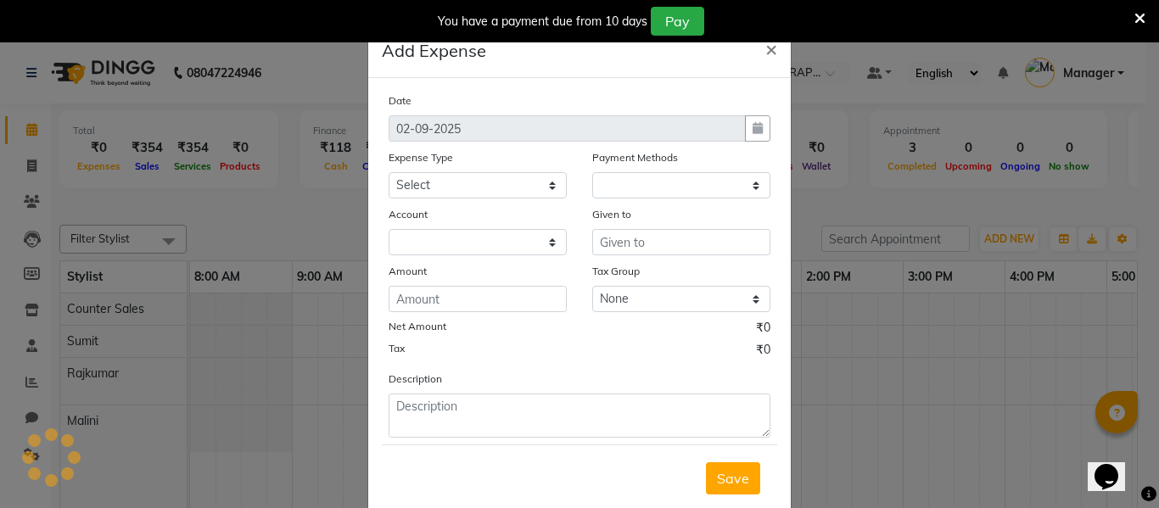
select select "1"
select select "8123"
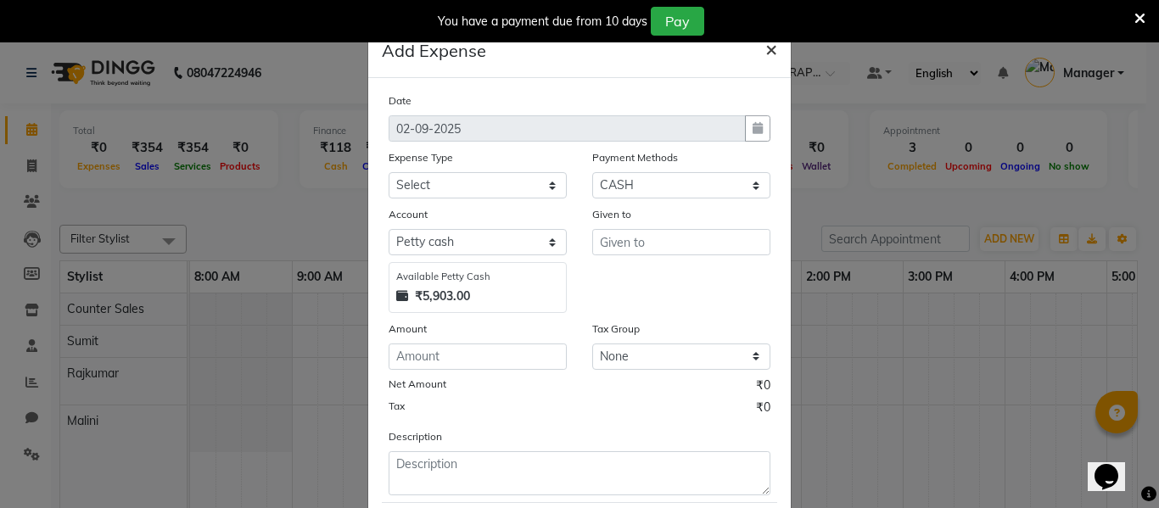
click at [769, 55] on span "×" at bounding box center [771, 48] width 12 height 25
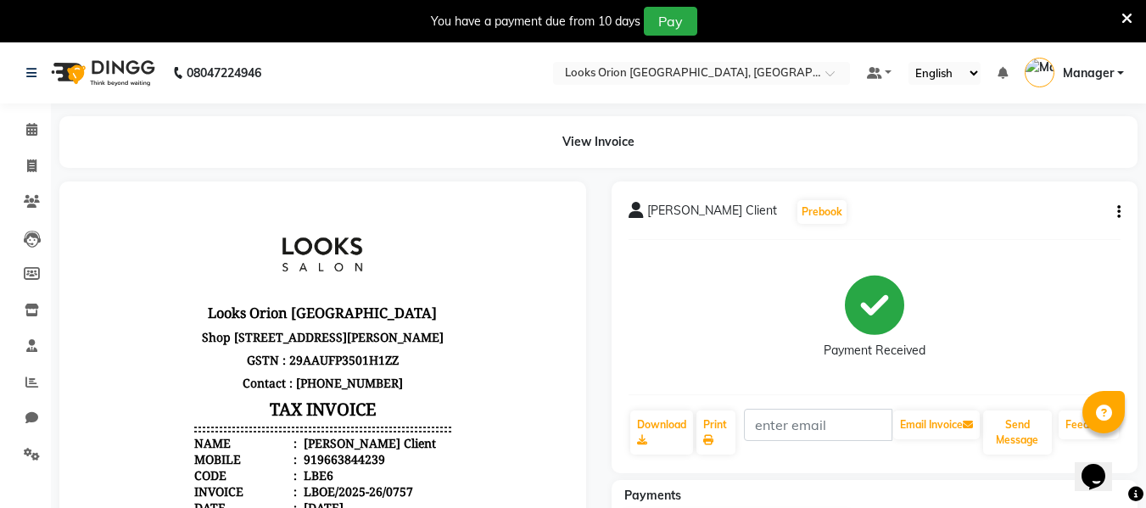
select select "service"
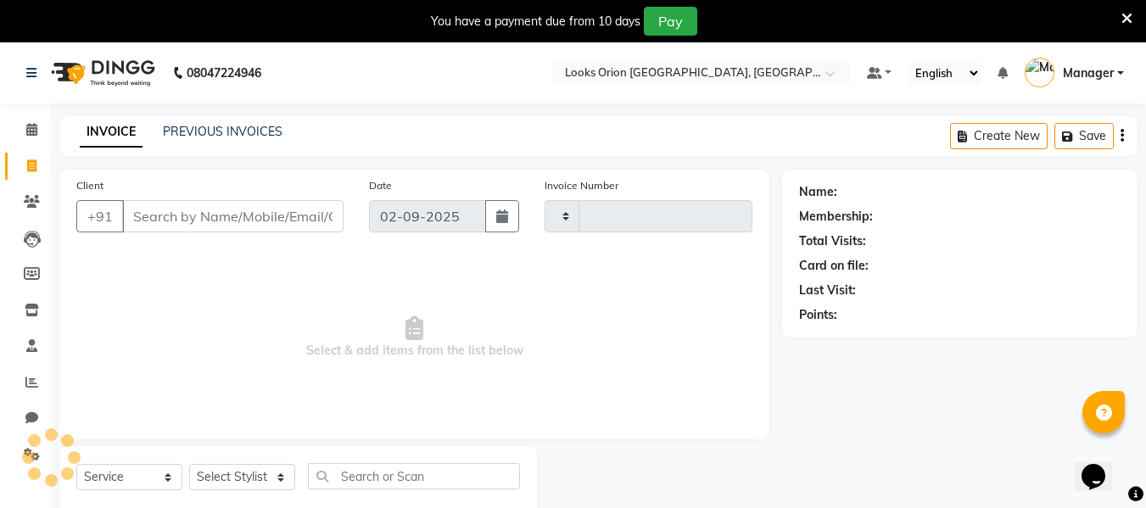
scroll to position [44, 0]
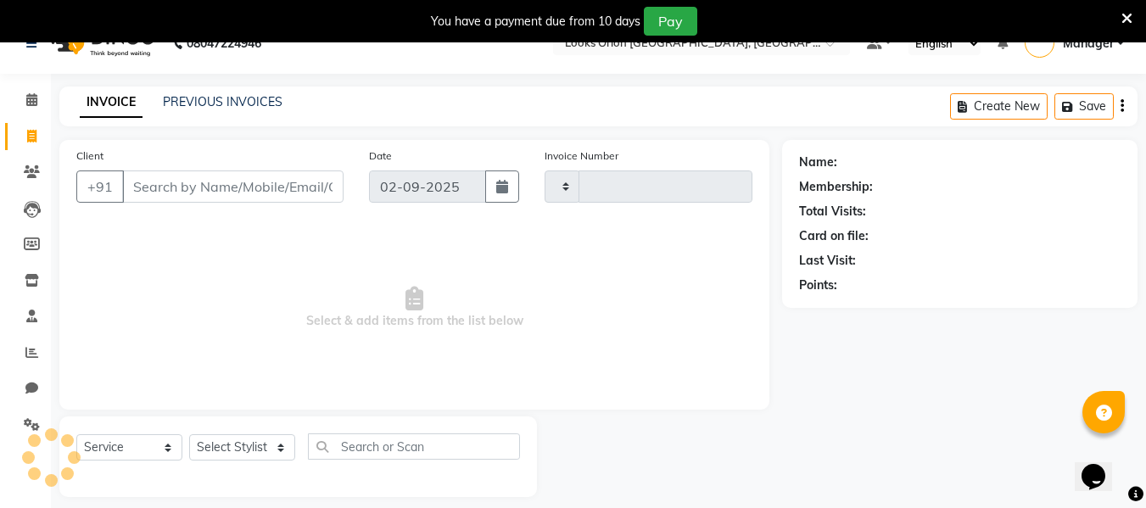
type input "0758"
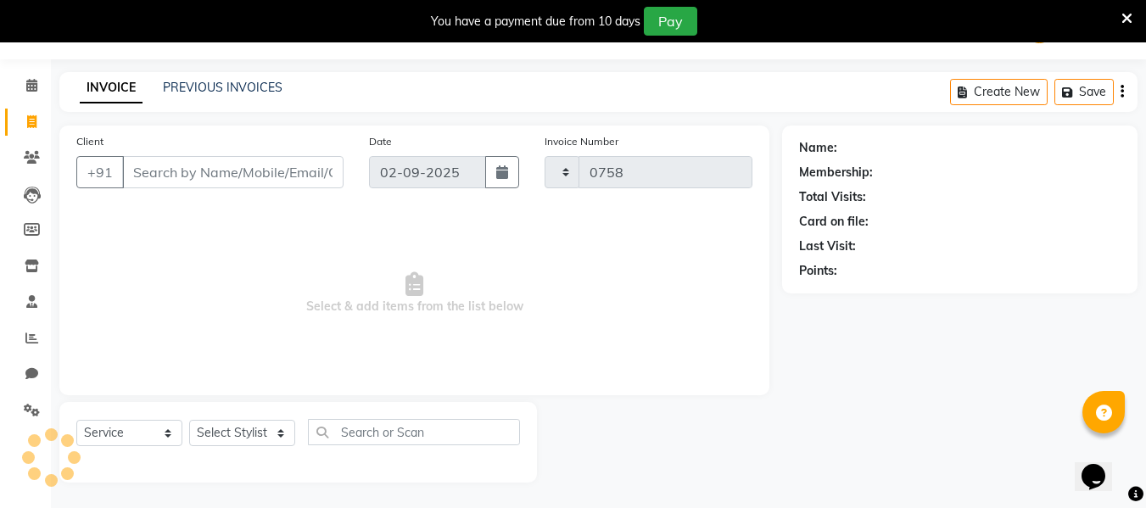
select select "8943"
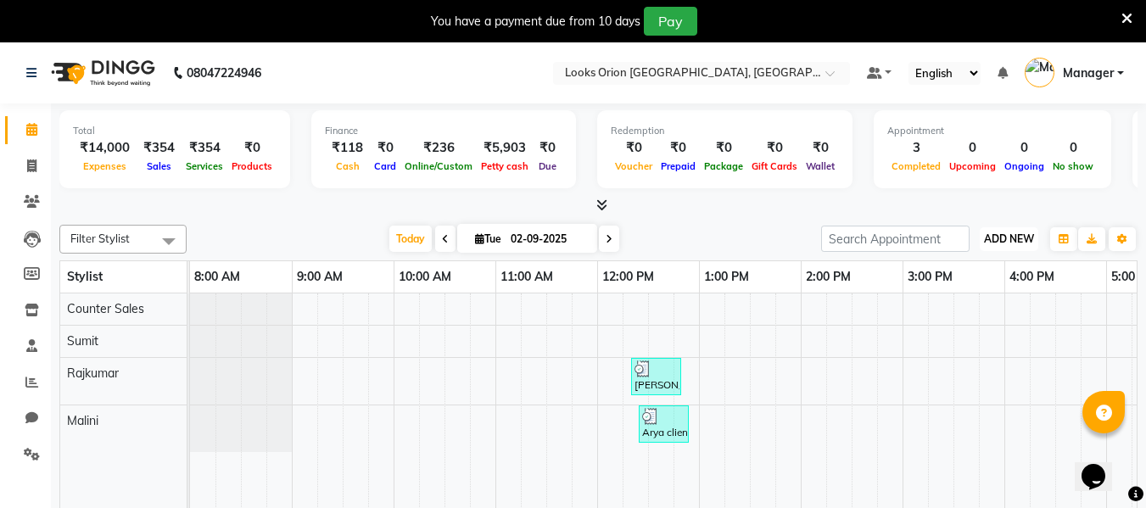
click at [1028, 241] on span "ADD NEW" at bounding box center [1009, 239] width 50 height 13
click at [942, 315] on link "Add Expense" at bounding box center [971, 316] width 134 height 22
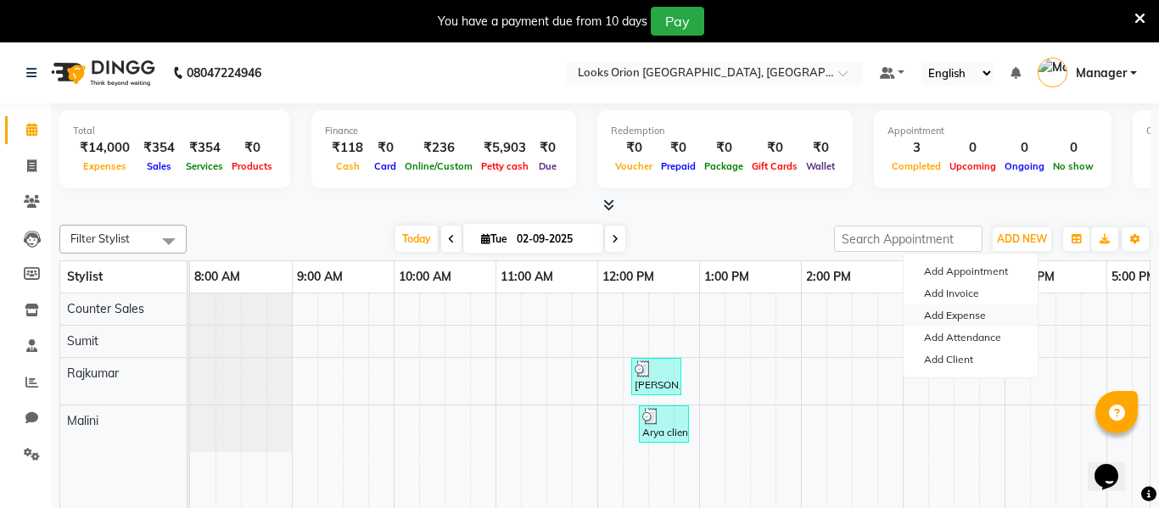
select select "1"
select select "8123"
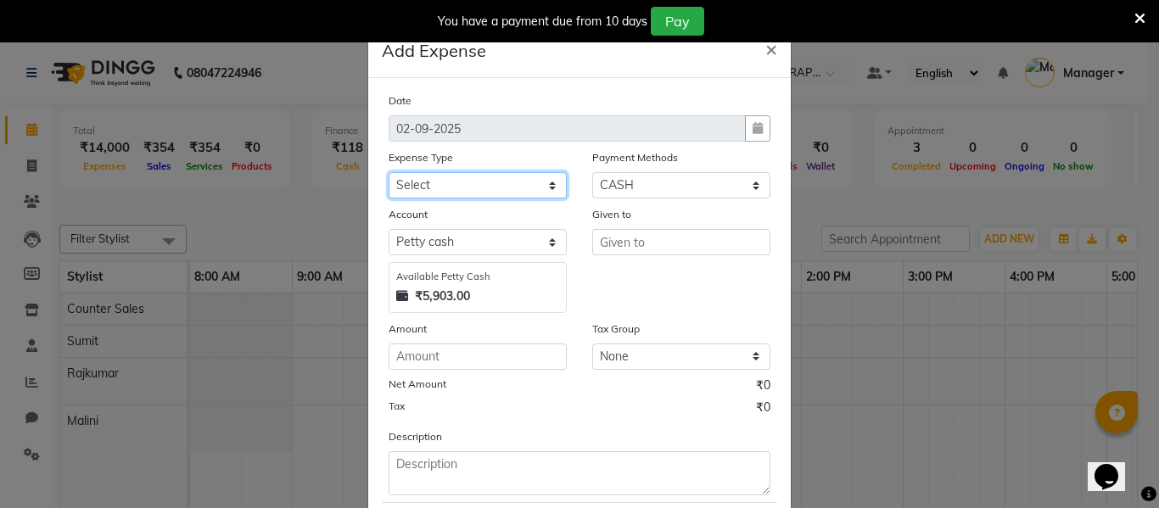
click at [547, 187] on select "Select Bank Deposit Blinkit Cash Handover CLIENT Client ordered food Client Ref…" at bounding box center [478, 185] width 178 height 26
select select "24472"
click at [389, 172] on select "Select Bank Deposit Blinkit Cash Handover CLIENT Client ordered food Client Ref…" at bounding box center [478, 185] width 178 height 26
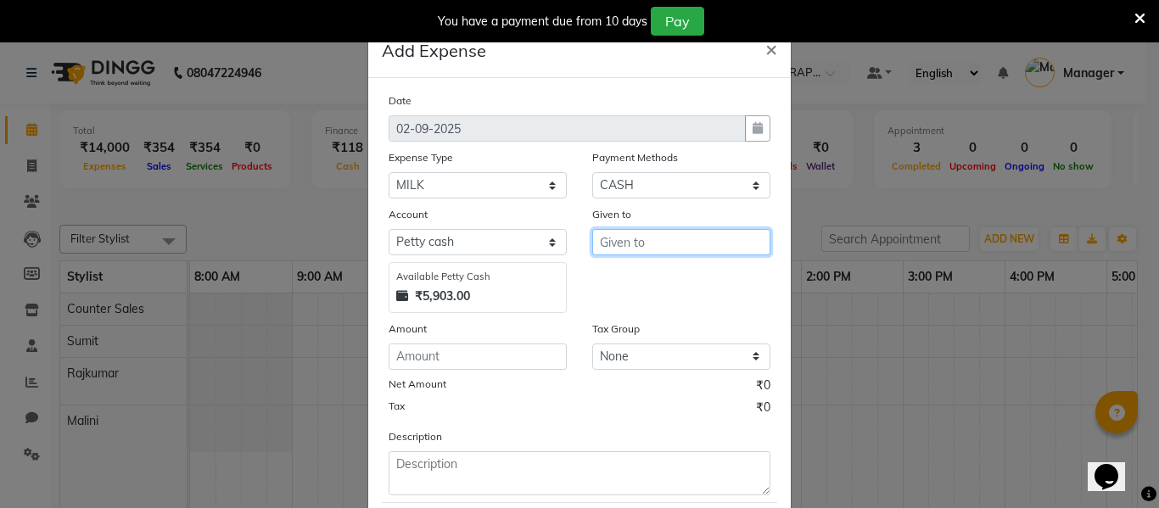
click at [650, 248] on input "text" at bounding box center [681, 242] width 178 height 26
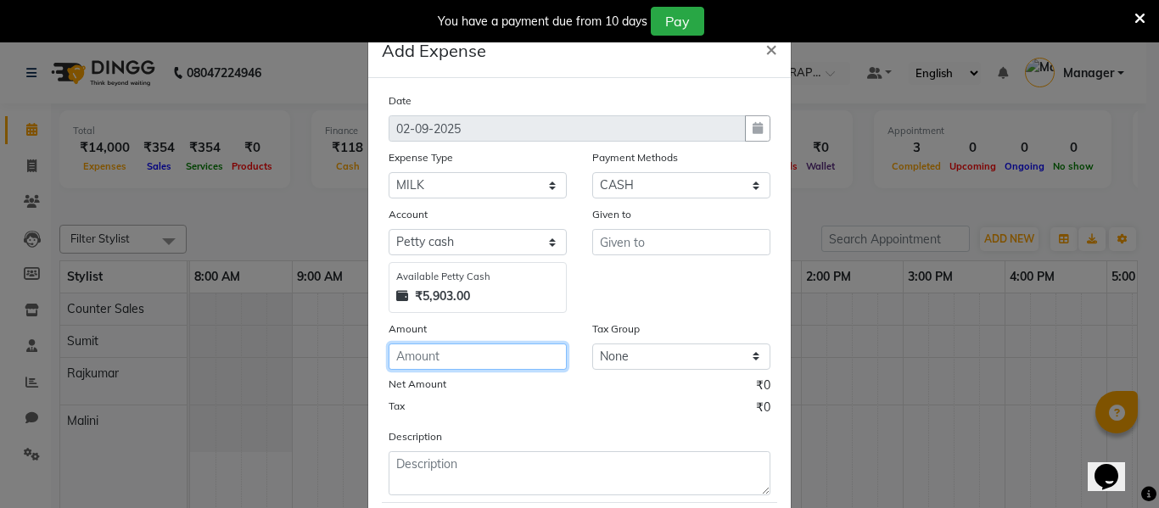
click at [491, 361] on input "number" at bounding box center [478, 357] width 178 height 26
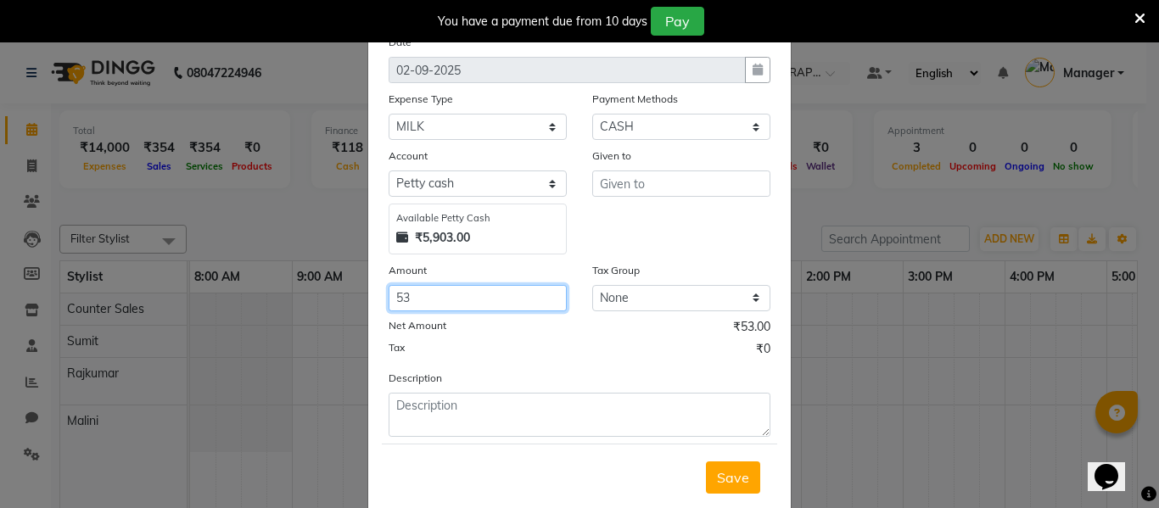
scroll to position [85, 0]
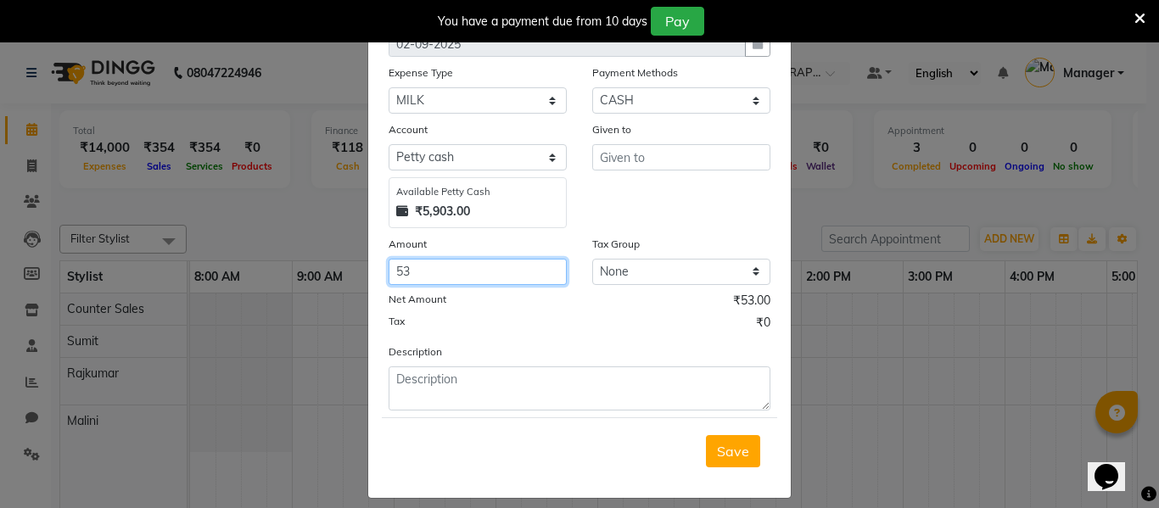
type input "53"
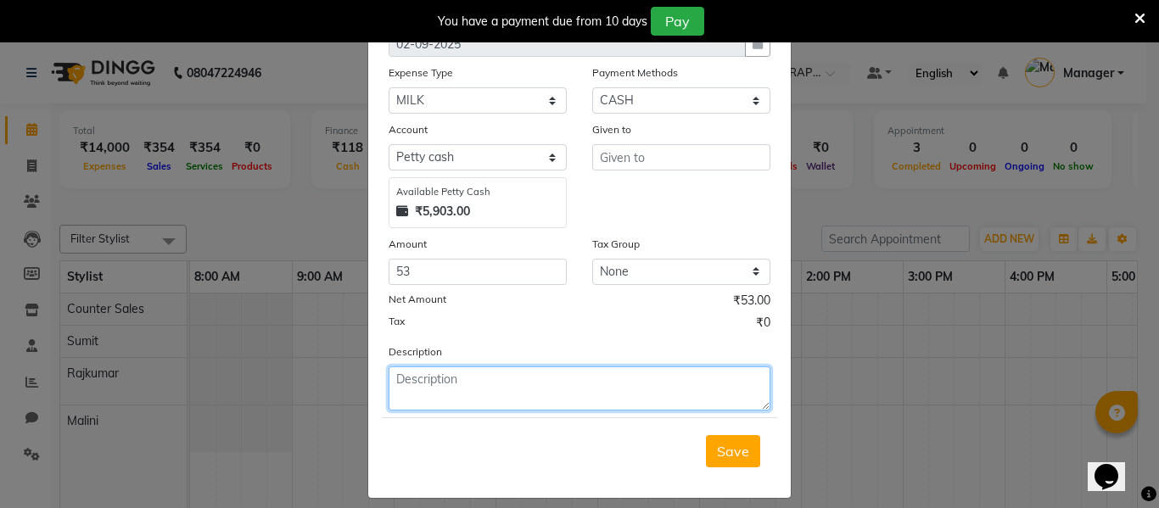
click at [569, 400] on textarea at bounding box center [580, 389] width 382 height 44
type textarea "Milk"
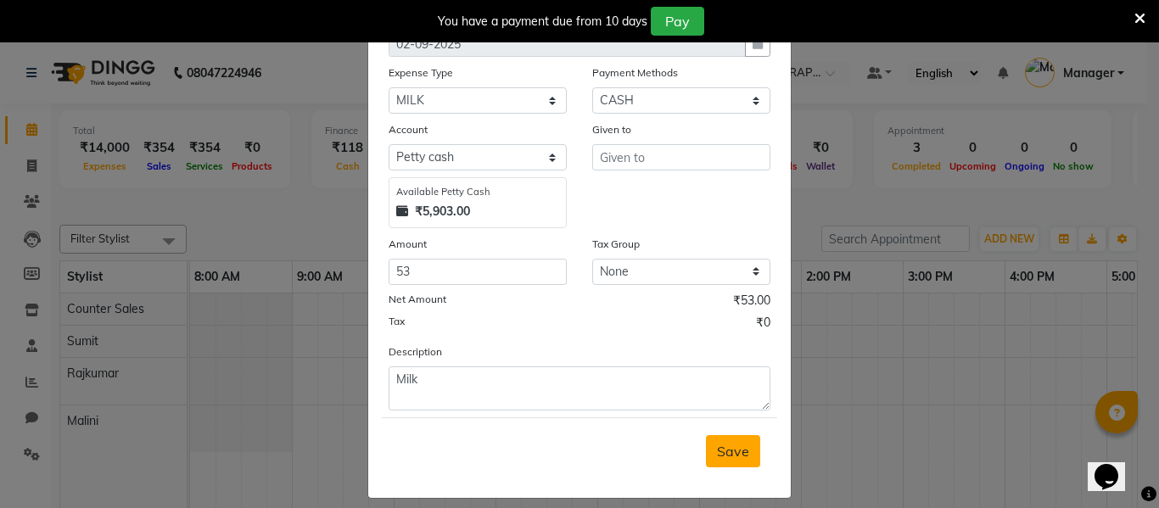
click at [727, 450] on span "Save" at bounding box center [733, 451] width 32 height 17
click at [619, 160] on input "text" at bounding box center [681, 157] width 178 height 26
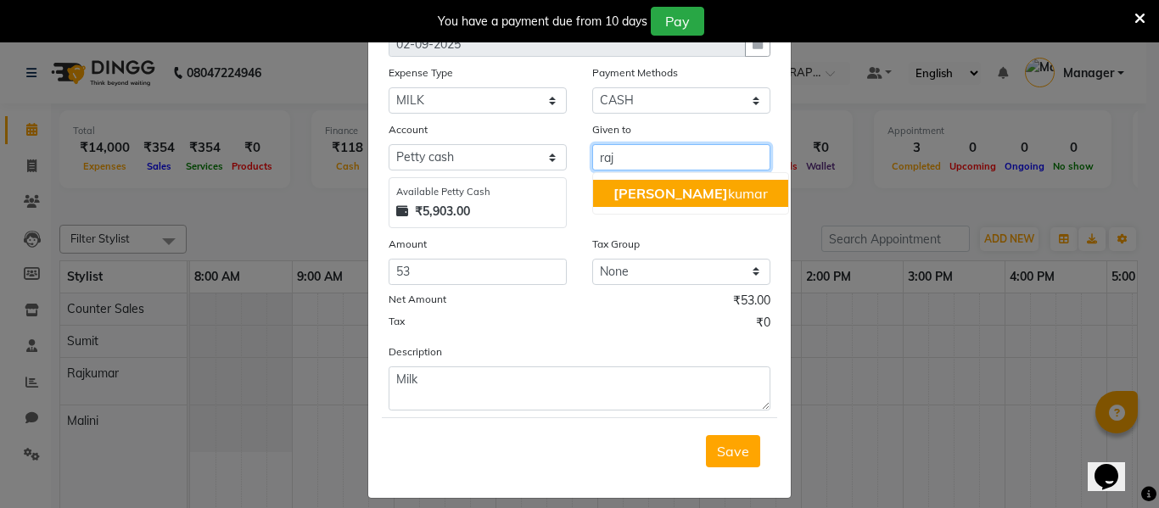
click at [619, 193] on span "[PERSON_NAME]" at bounding box center [671, 193] width 115 height 17
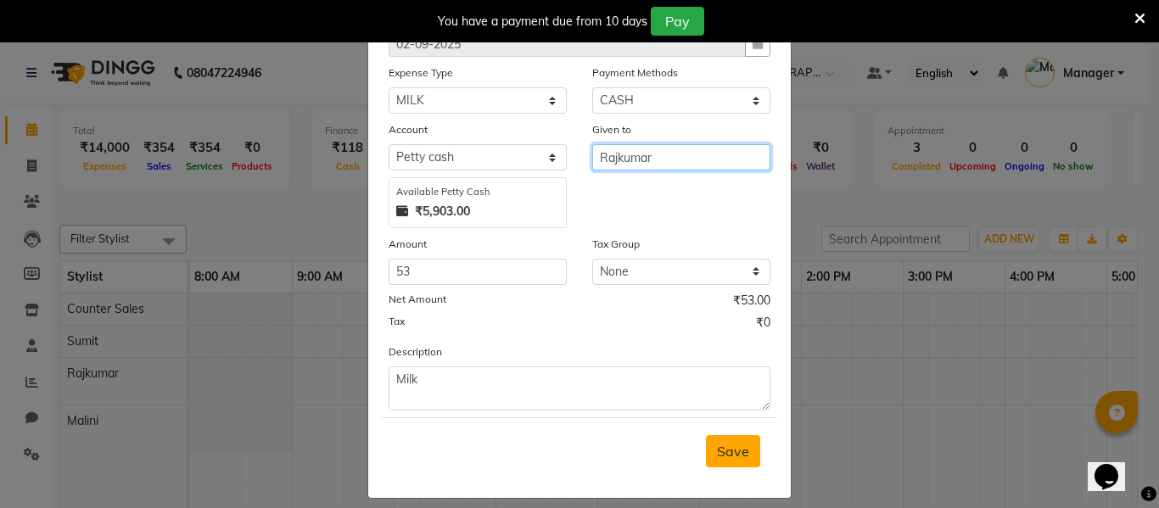
type input "Rajkumar"
click at [717, 456] on span "Save" at bounding box center [733, 451] width 32 height 17
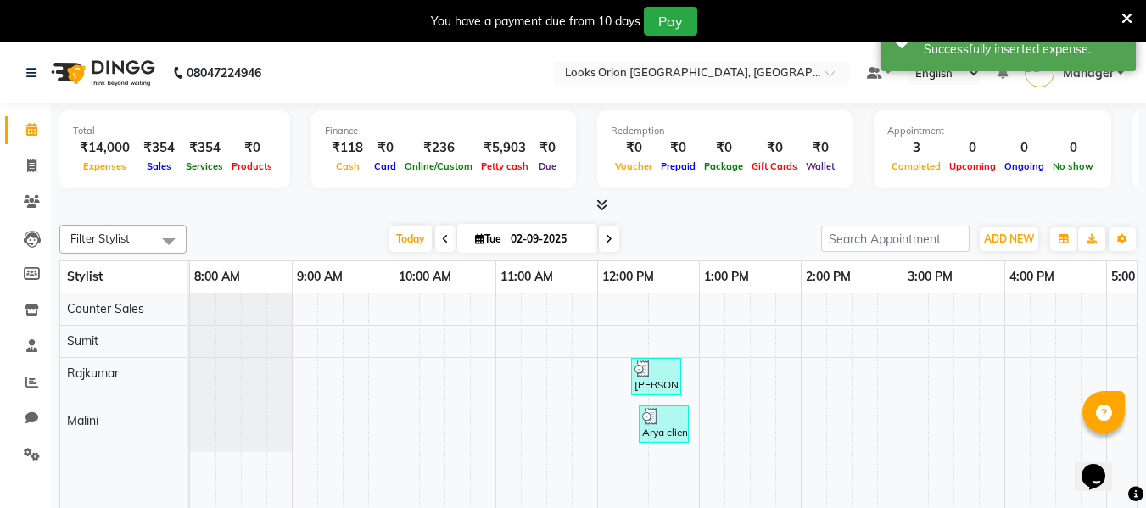
drag, startPoint x: 702, startPoint y: 219, endPoint x: 708, endPoint y: 207, distance: 13.3
click at [702, 218] on div "Filter Stylist Select All Counter Sales [PERSON_NAME] Sumit [DATE] [DATE] Toggl…" at bounding box center [598, 376] width 1079 height 316
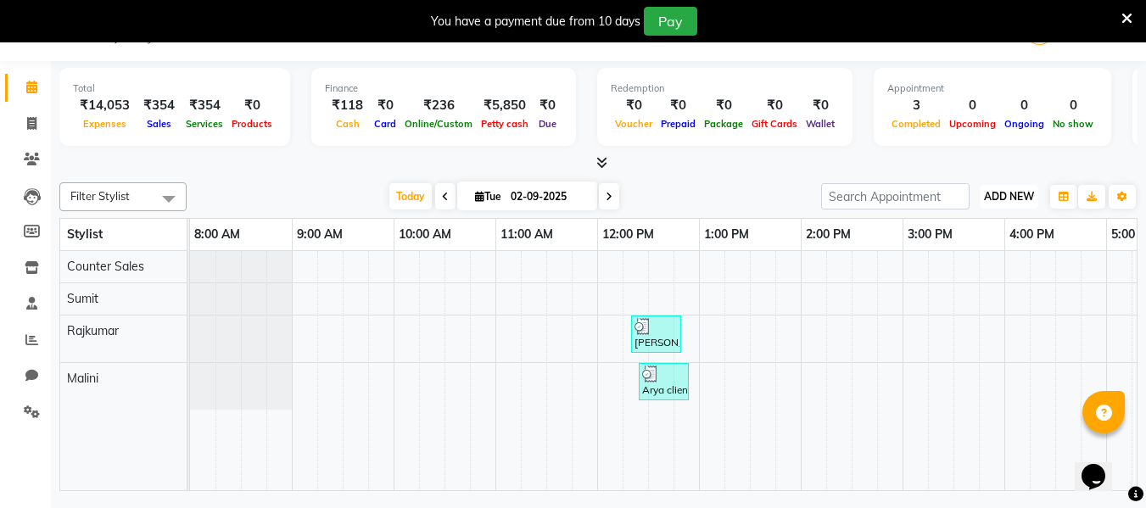
click at [1014, 200] on span "ADD NEW" at bounding box center [1009, 196] width 50 height 13
click at [967, 275] on link "Add Expense" at bounding box center [971, 273] width 134 height 22
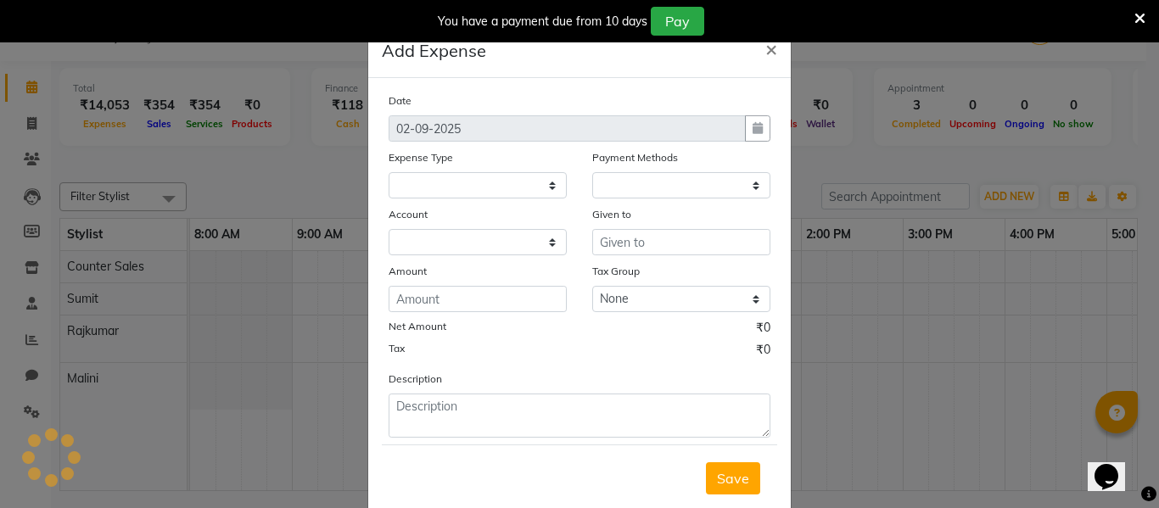
select select "1"
select select "8123"
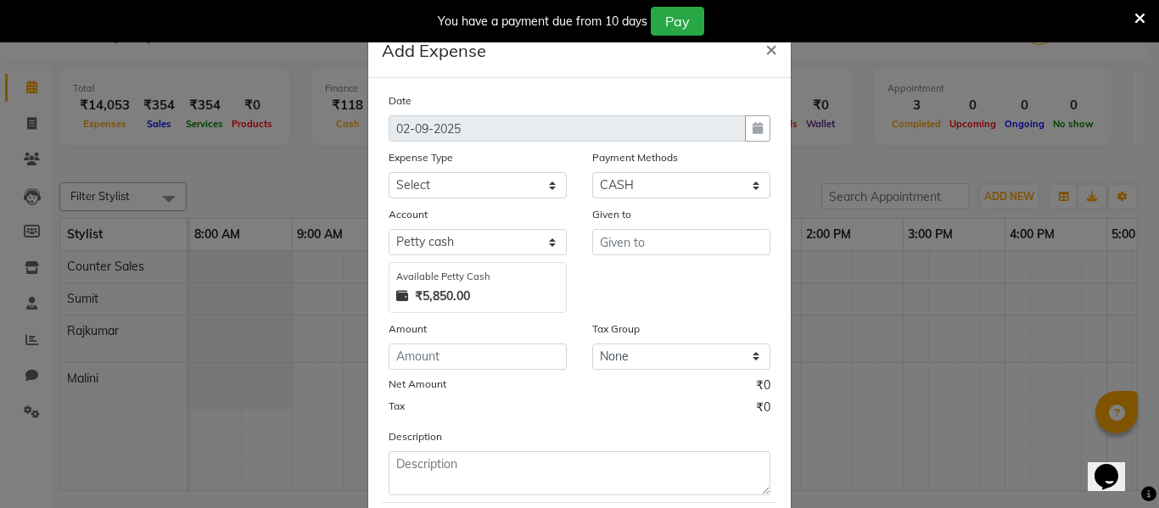
click at [272, 155] on ngb-modal-window "Add Expense × Date [DATE] Expense Type Select Bank Deposit Blinkit Cash Handove…" at bounding box center [579, 254] width 1159 height 508
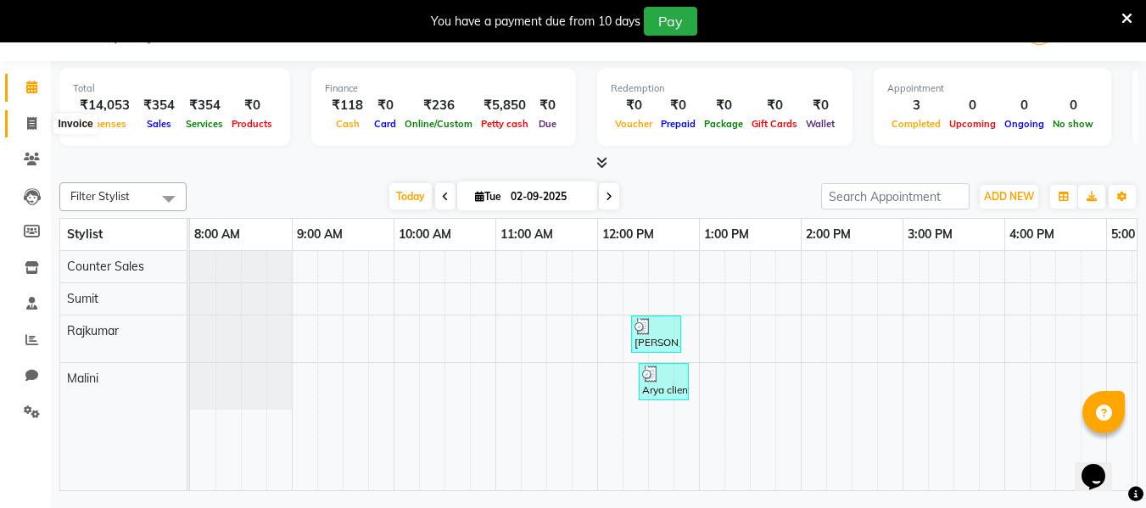
click at [32, 124] on icon at bounding box center [31, 123] width 9 height 13
select select "service"
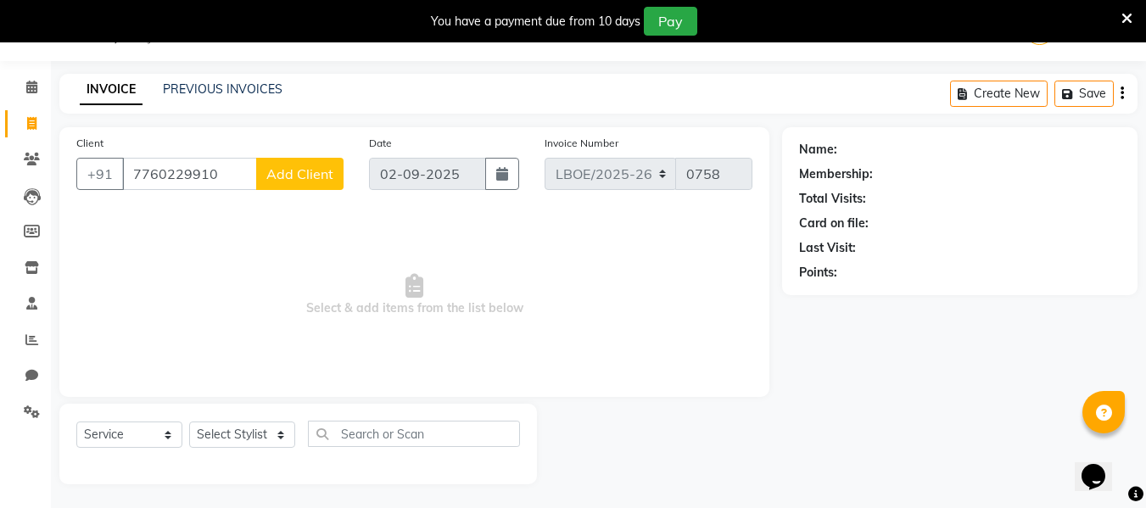
type input "7760229910"
click at [289, 185] on button "Add Client" at bounding box center [299, 174] width 87 height 32
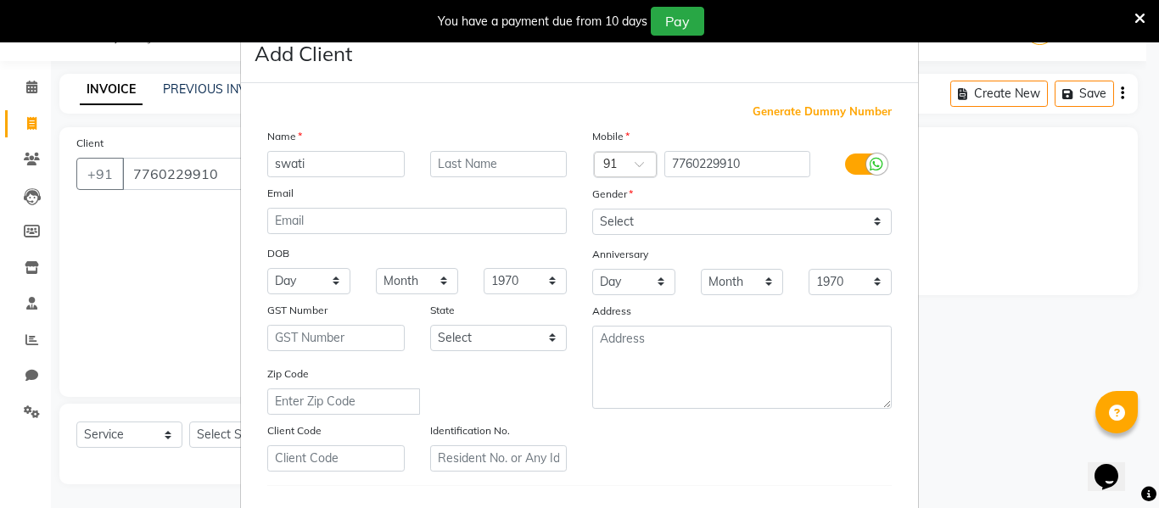
type input "swati"
click at [502, 175] on input "text" at bounding box center [498, 164] width 137 height 26
type input "Client"
click at [550, 345] on select "Select [GEOGRAPHIC_DATA] [GEOGRAPHIC_DATA] [GEOGRAPHIC_DATA] [GEOGRAPHIC_DATA] …" at bounding box center [498, 338] width 137 height 26
select select "17"
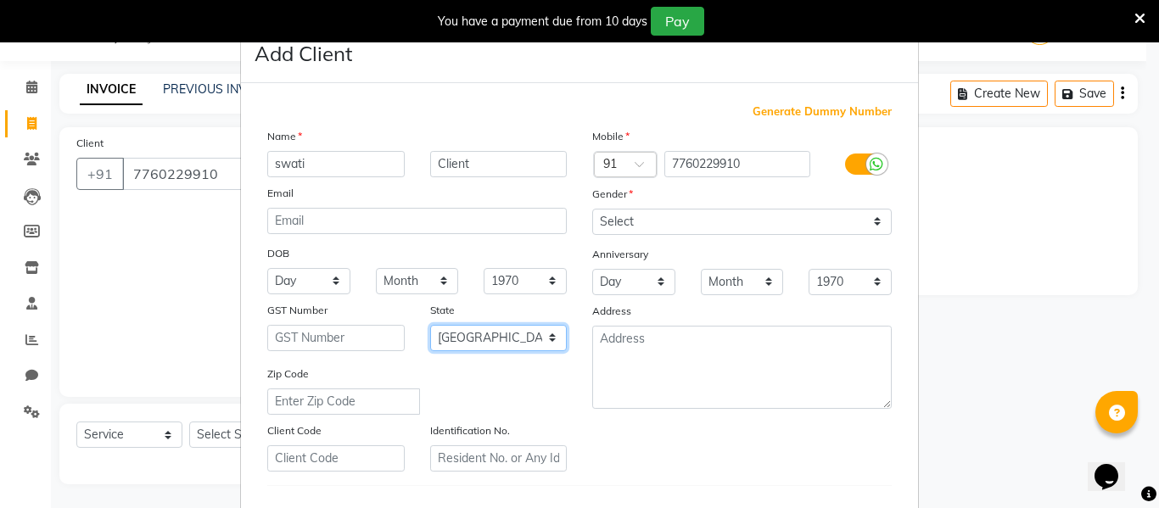
click at [430, 325] on select "Select [GEOGRAPHIC_DATA] [GEOGRAPHIC_DATA] [GEOGRAPHIC_DATA] [GEOGRAPHIC_DATA] …" at bounding box center [498, 338] width 137 height 26
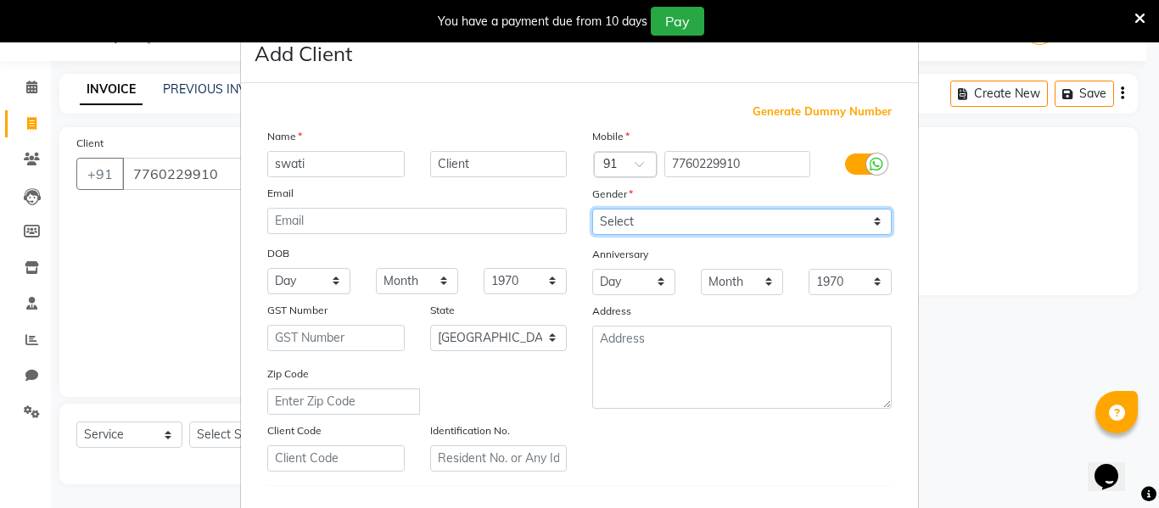
click at [871, 223] on select "Select [DEMOGRAPHIC_DATA] [DEMOGRAPHIC_DATA] Other Prefer Not To Say" at bounding box center [742, 222] width 300 height 26
select select "[DEMOGRAPHIC_DATA]"
click at [592, 209] on select "Select [DEMOGRAPHIC_DATA] [DEMOGRAPHIC_DATA] Other Prefer Not To Say" at bounding box center [742, 222] width 300 height 26
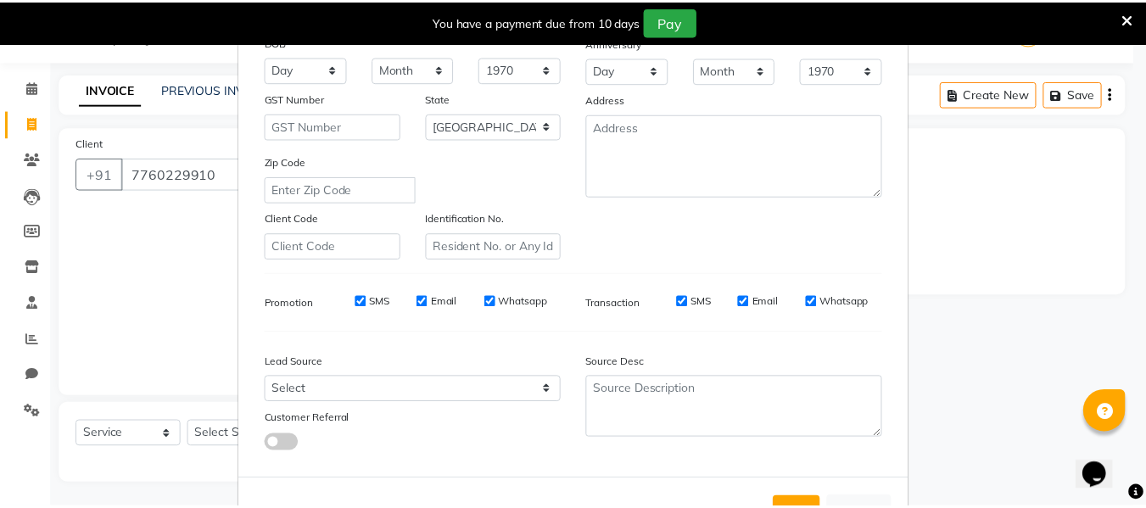
scroll to position [275, 0]
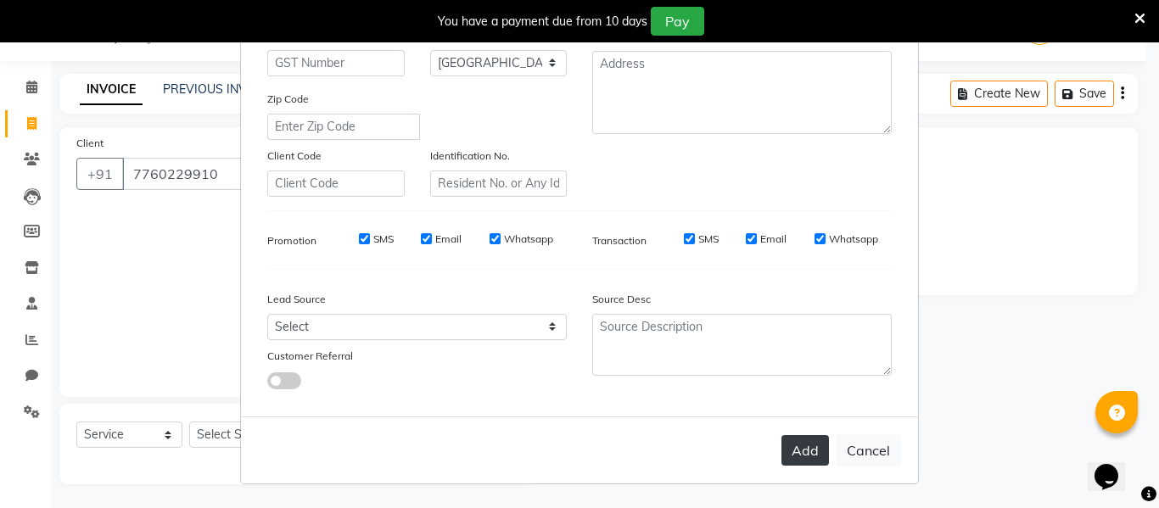
click at [800, 447] on button "Add" at bounding box center [806, 450] width 48 height 31
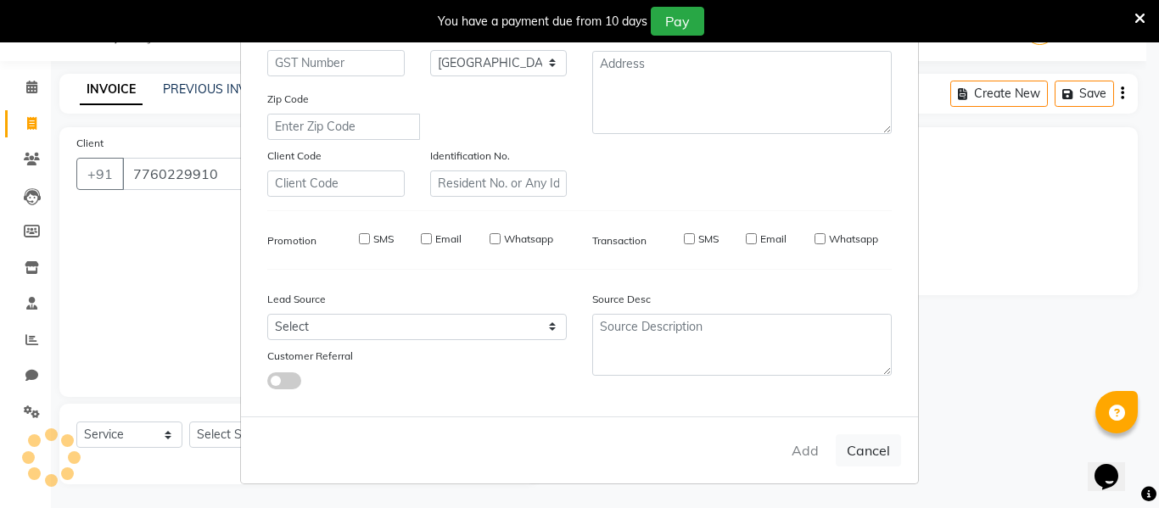
select select
select select "null"
select select
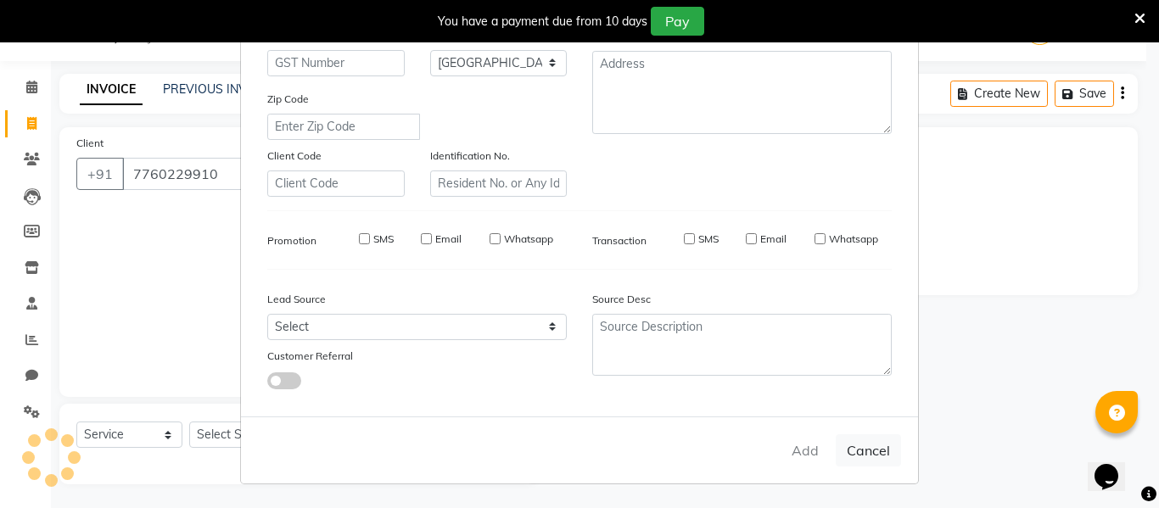
select select
checkbox input "false"
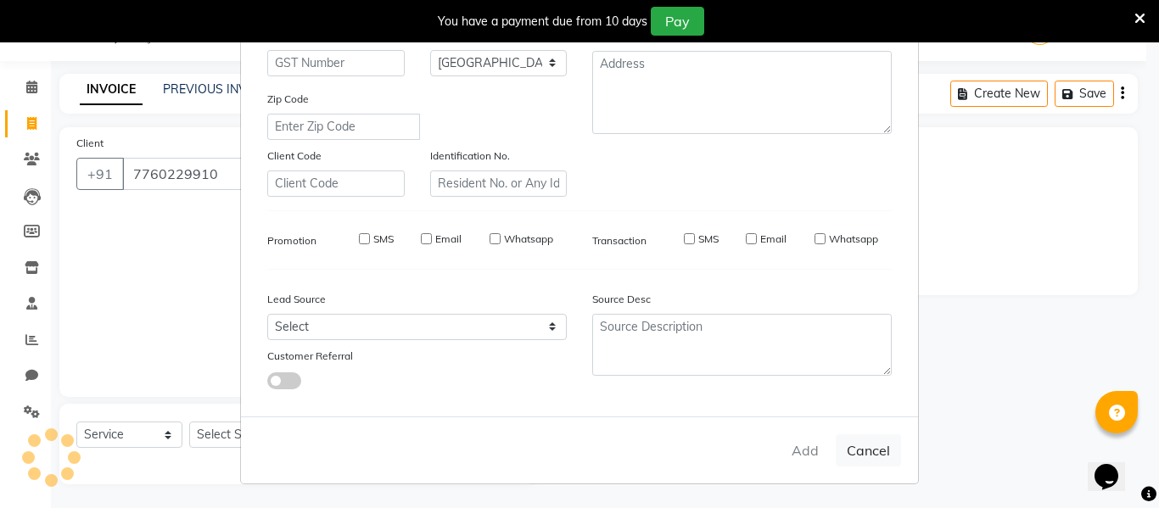
checkbox input "false"
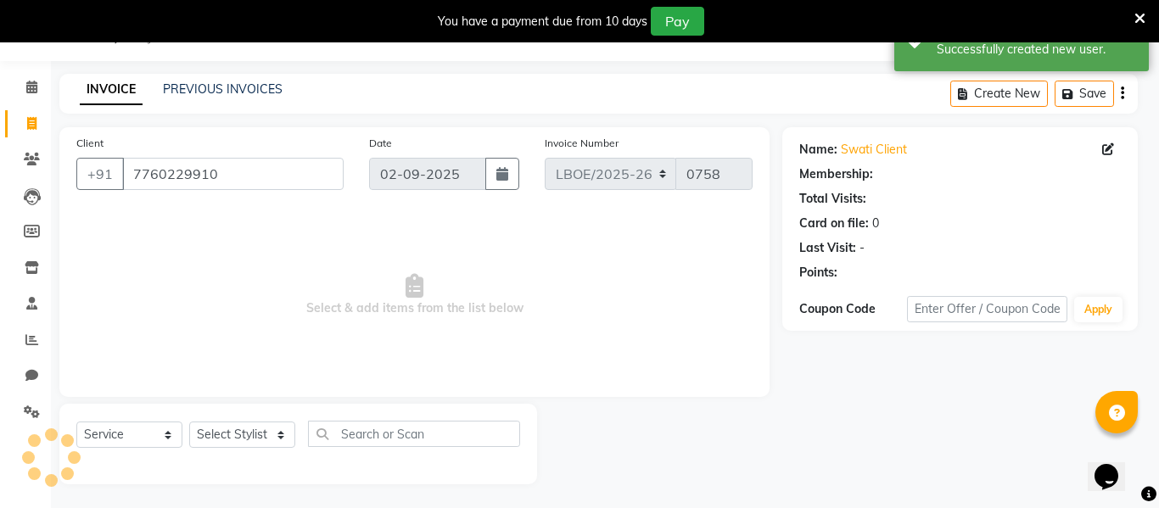
select select "1: Object"
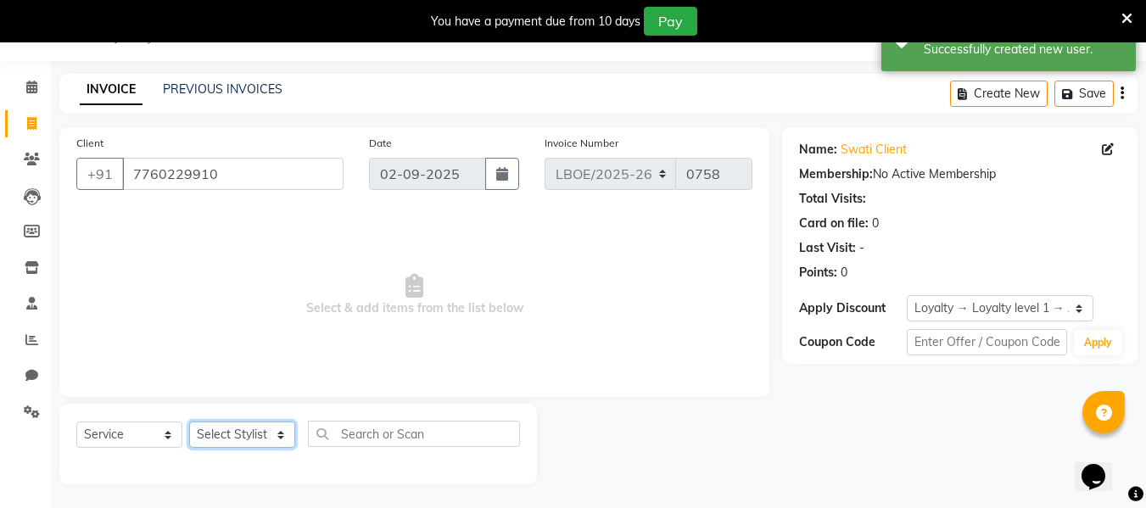
click at [289, 441] on select "Select Stylist Counter Sales Malini Manager [PERSON_NAME]" at bounding box center [242, 435] width 106 height 26
select select "90477"
click at [189, 422] on select "Select Stylist Counter Sales Malini Manager [PERSON_NAME]" at bounding box center [242, 435] width 106 height 26
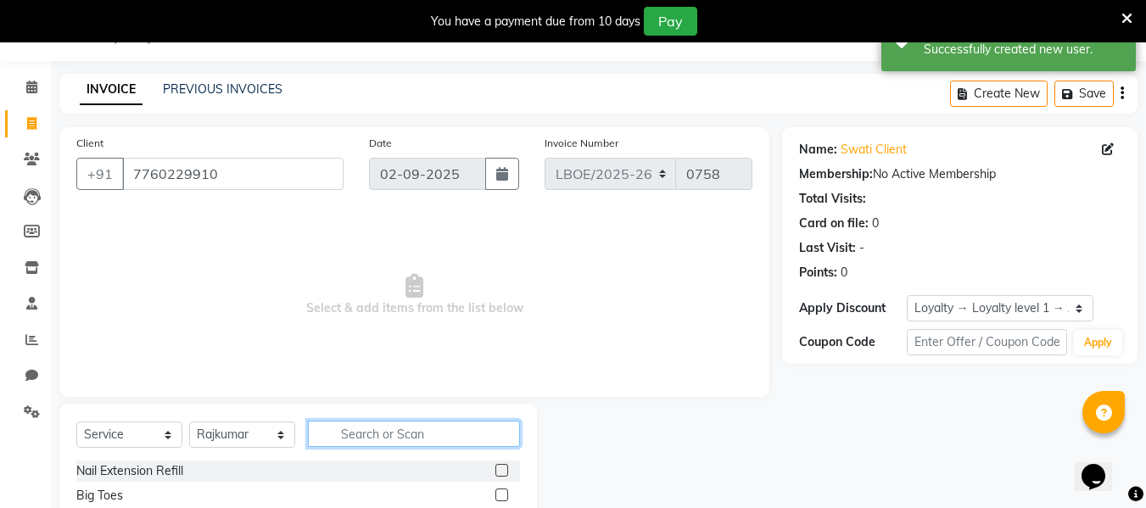
click at [341, 439] on input "text" at bounding box center [414, 434] width 212 height 26
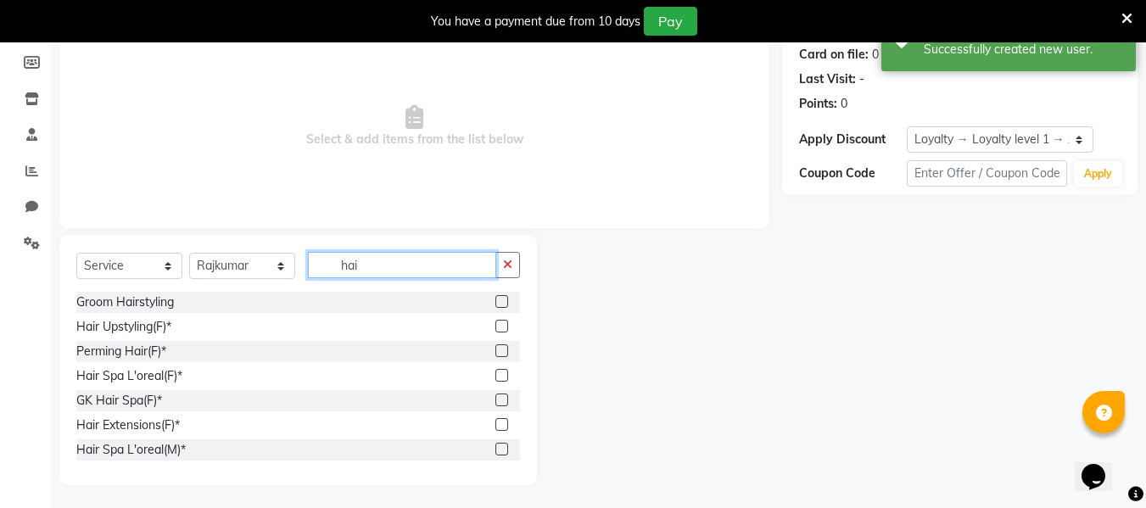
scroll to position [212, 0]
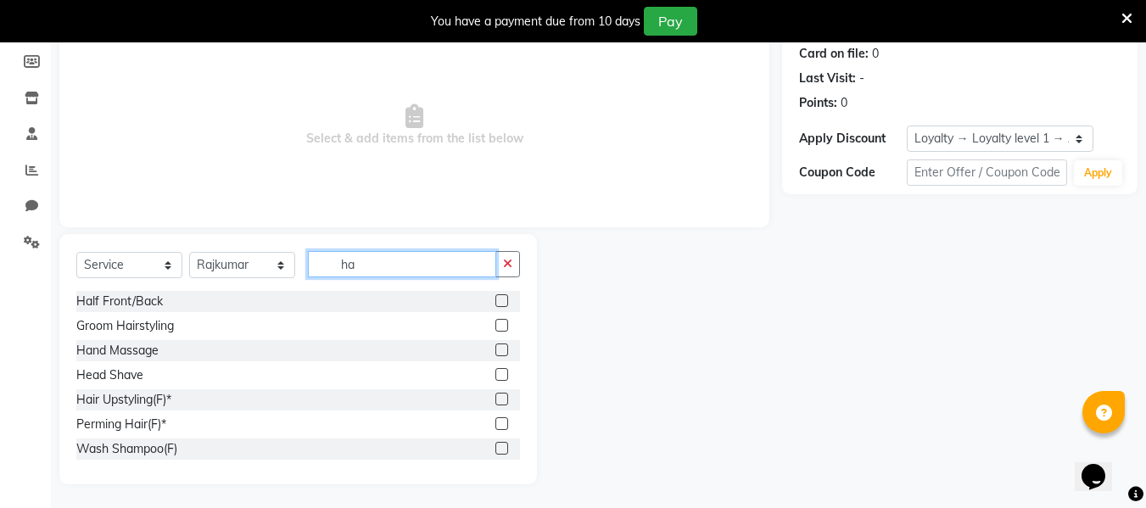
type input "h"
type input "cut"
click at [496, 449] on label at bounding box center [502, 448] width 13 height 13
click at [496, 449] on input "checkbox" at bounding box center [501, 449] width 11 height 11
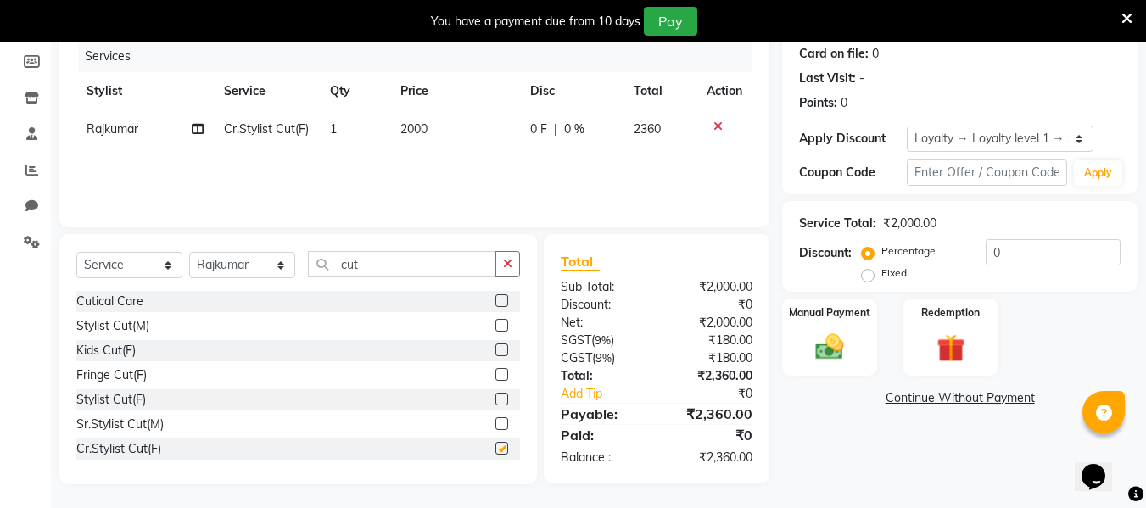
checkbox input "false"
click at [442, 127] on td "2000" at bounding box center [455, 129] width 130 height 38
select select "90477"
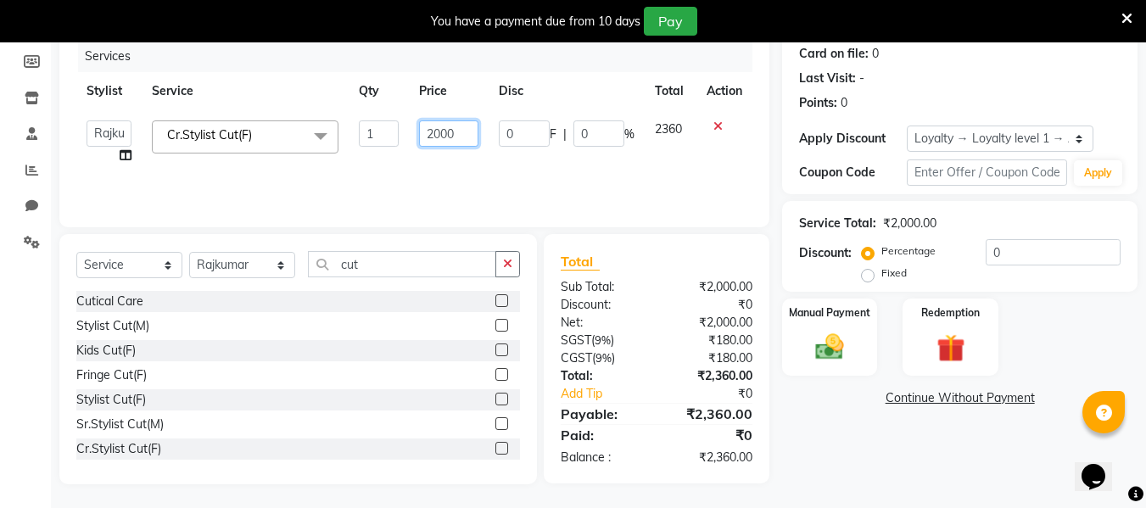
click at [474, 135] on input "2000" at bounding box center [448, 133] width 59 height 26
type input "2"
type input "1100"
click at [580, 171] on div "Services Stylist Service Qty Price Disc Total Action Counter Sales Malini Manag…" at bounding box center [414, 126] width 676 height 170
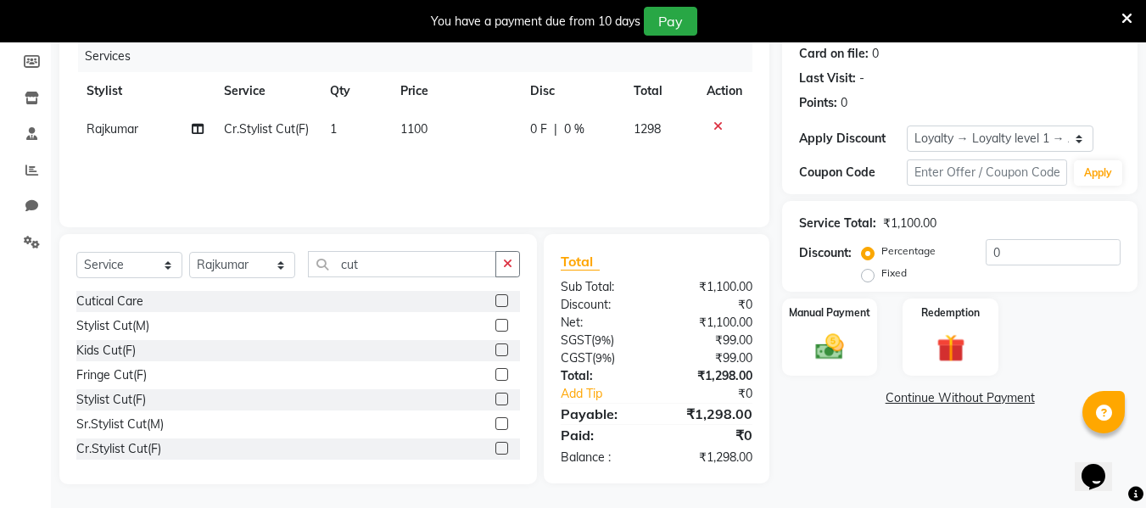
scroll to position [214, 0]
click at [827, 345] on img at bounding box center [830, 345] width 48 height 34
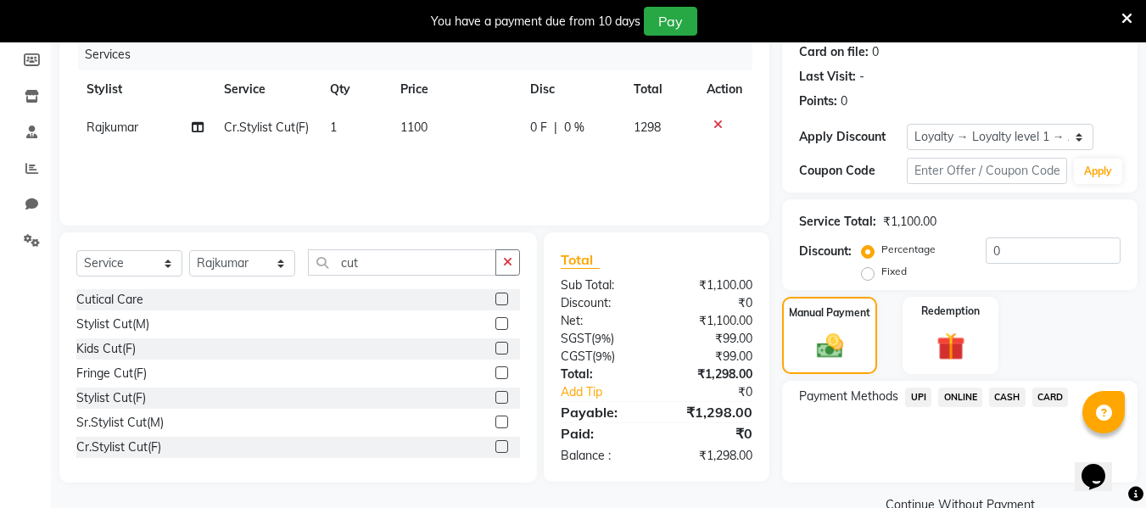
click at [1062, 396] on span "CARD" at bounding box center [1051, 398] width 36 height 20
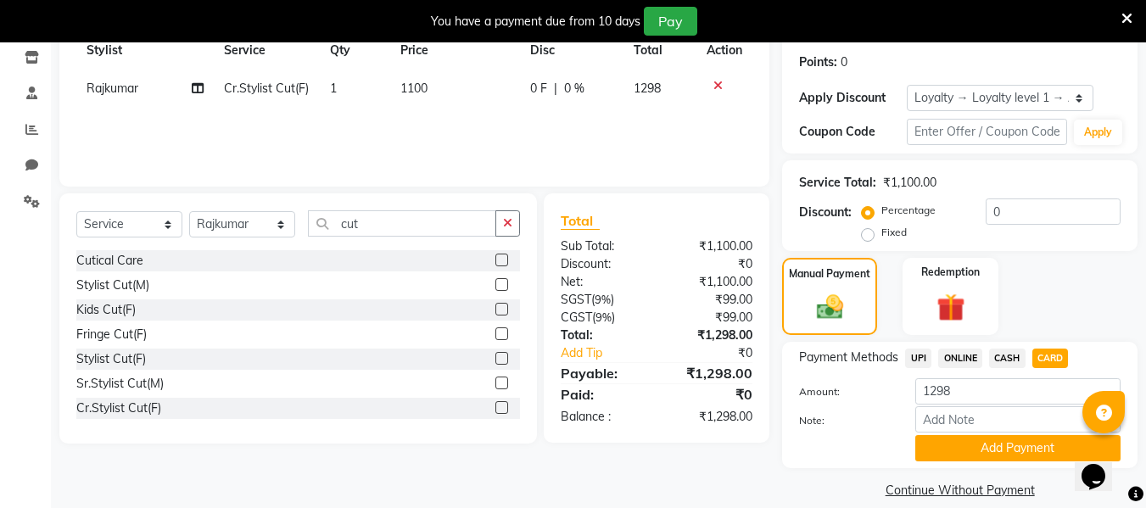
scroll to position [273, 0]
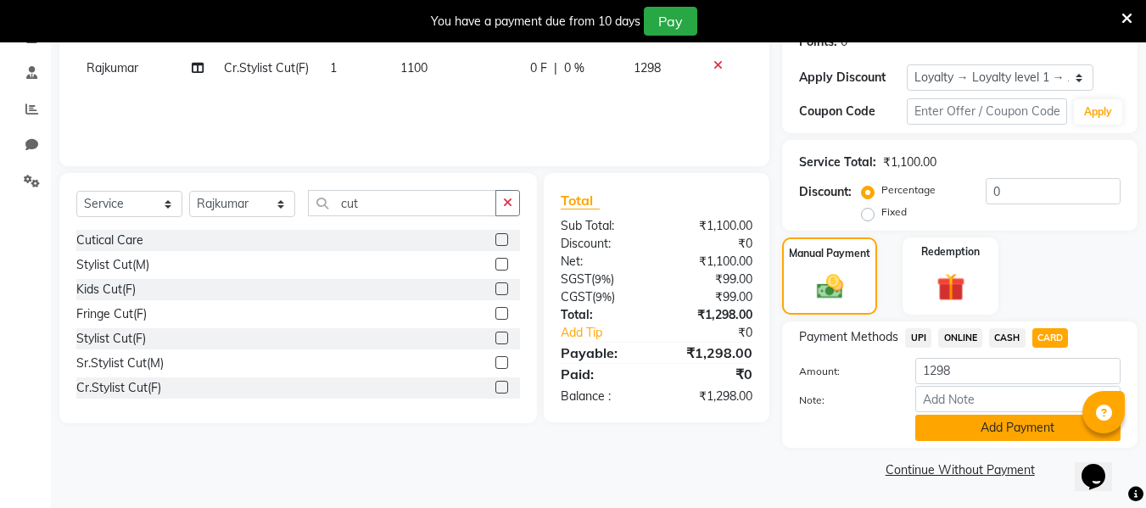
click at [1005, 433] on button "Add Payment" at bounding box center [1018, 428] width 205 height 26
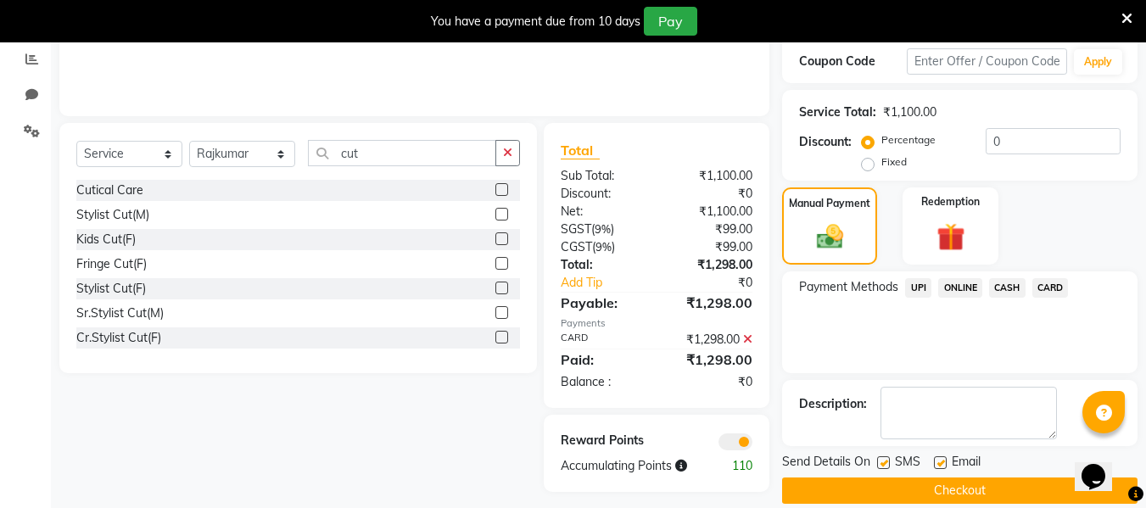
scroll to position [345, 0]
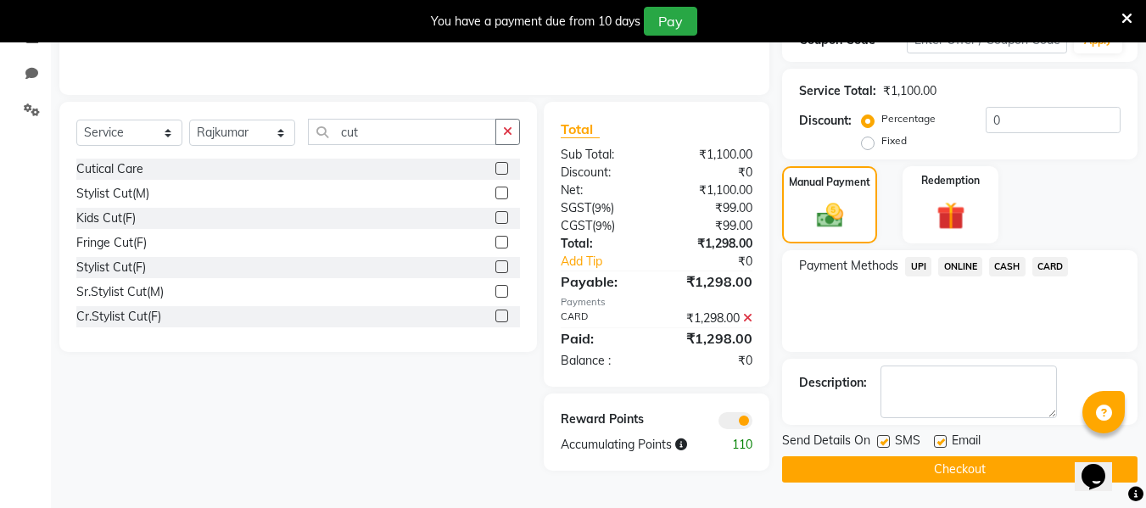
click at [937, 465] on button "Checkout" at bounding box center [960, 470] width 356 height 26
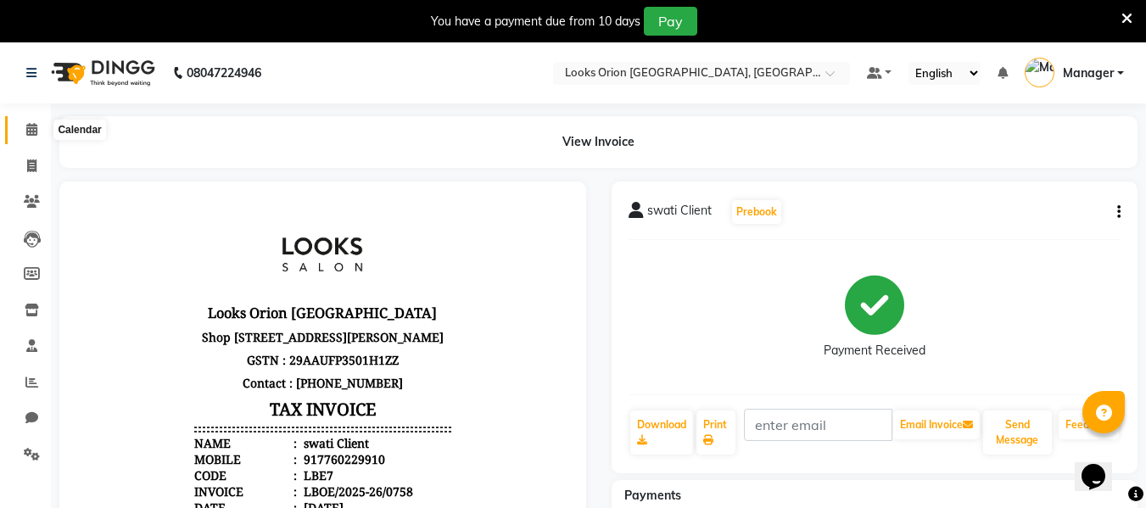
click at [32, 134] on icon at bounding box center [31, 129] width 11 height 13
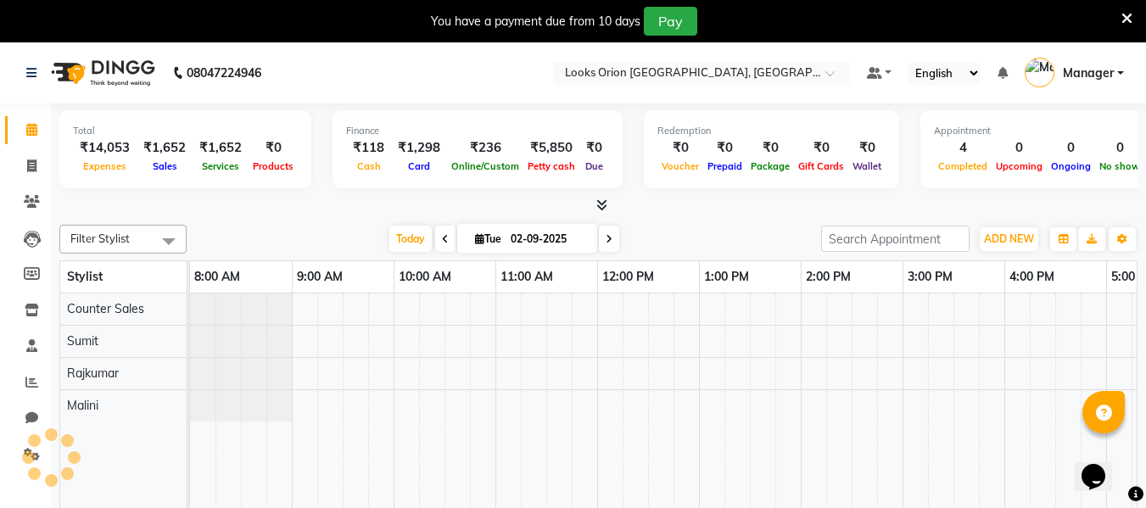
scroll to position [0, 377]
